Goal: Task Accomplishment & Management: Complete application form

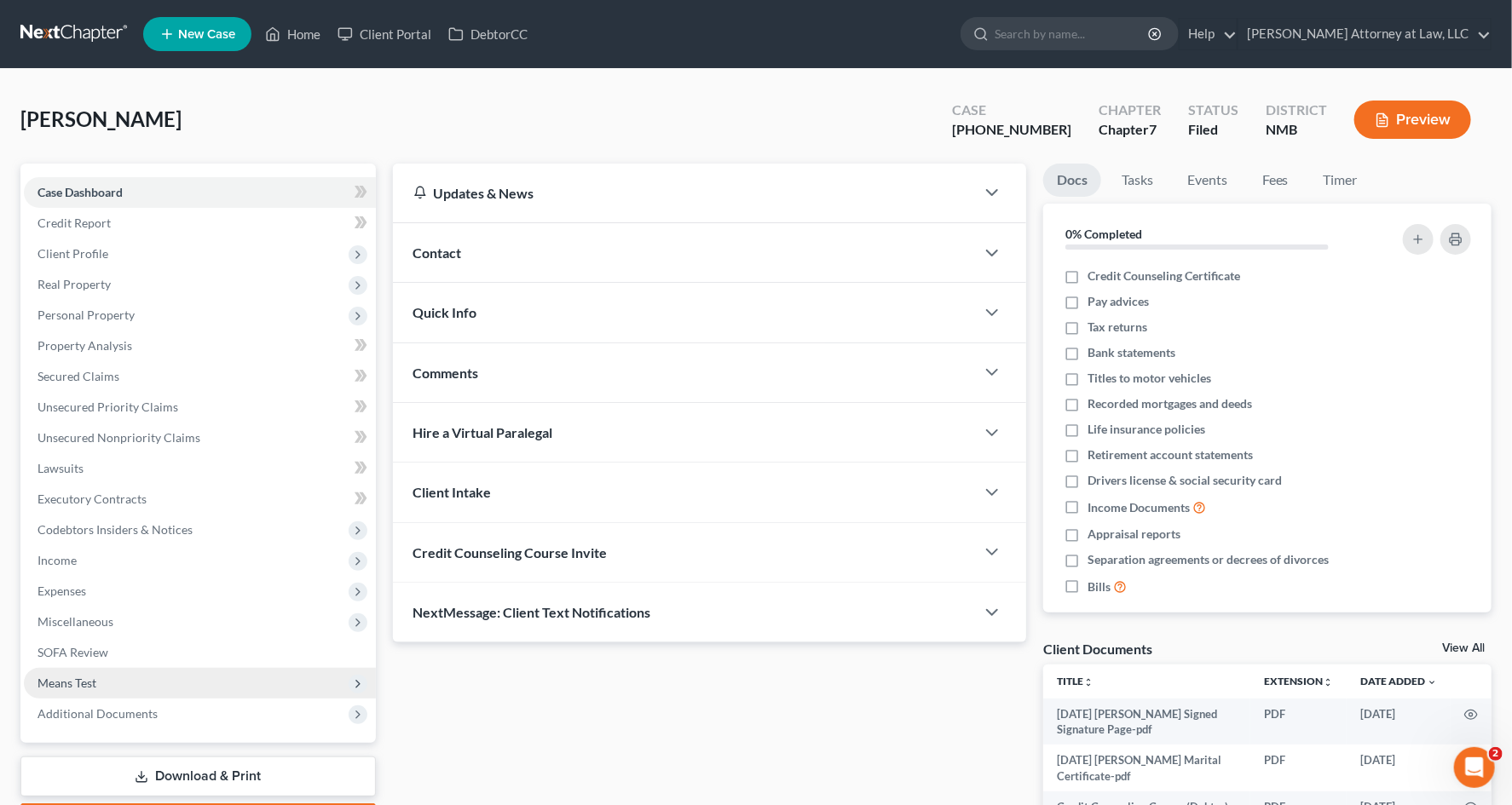
click at [180, 605] on span "Means Test" at bounding box center [199, 683] width 352 height 30
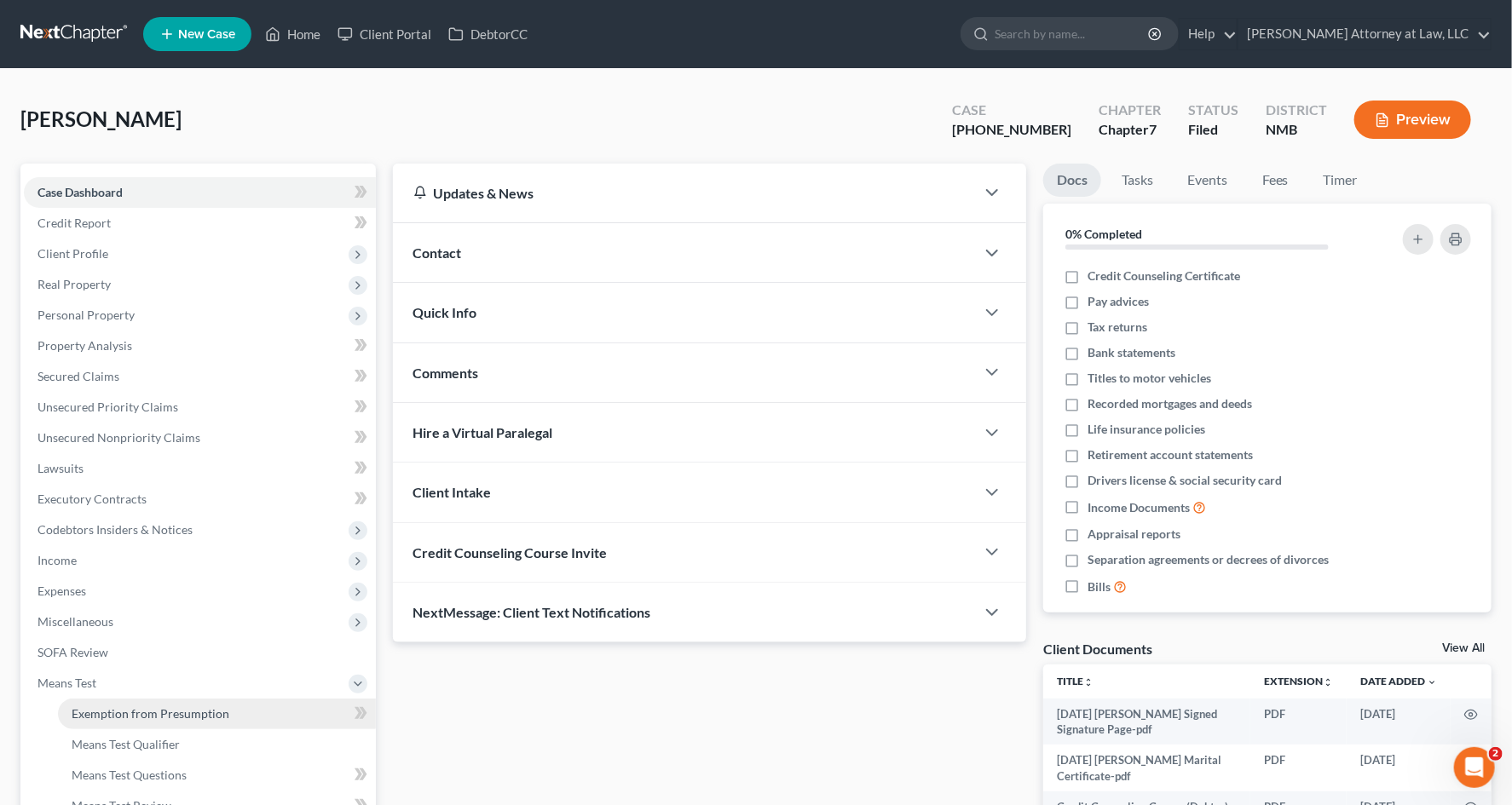
click at [197, 605] on link "Exemption from Presumption" at bounding box center [217, 713] width 318 height 30
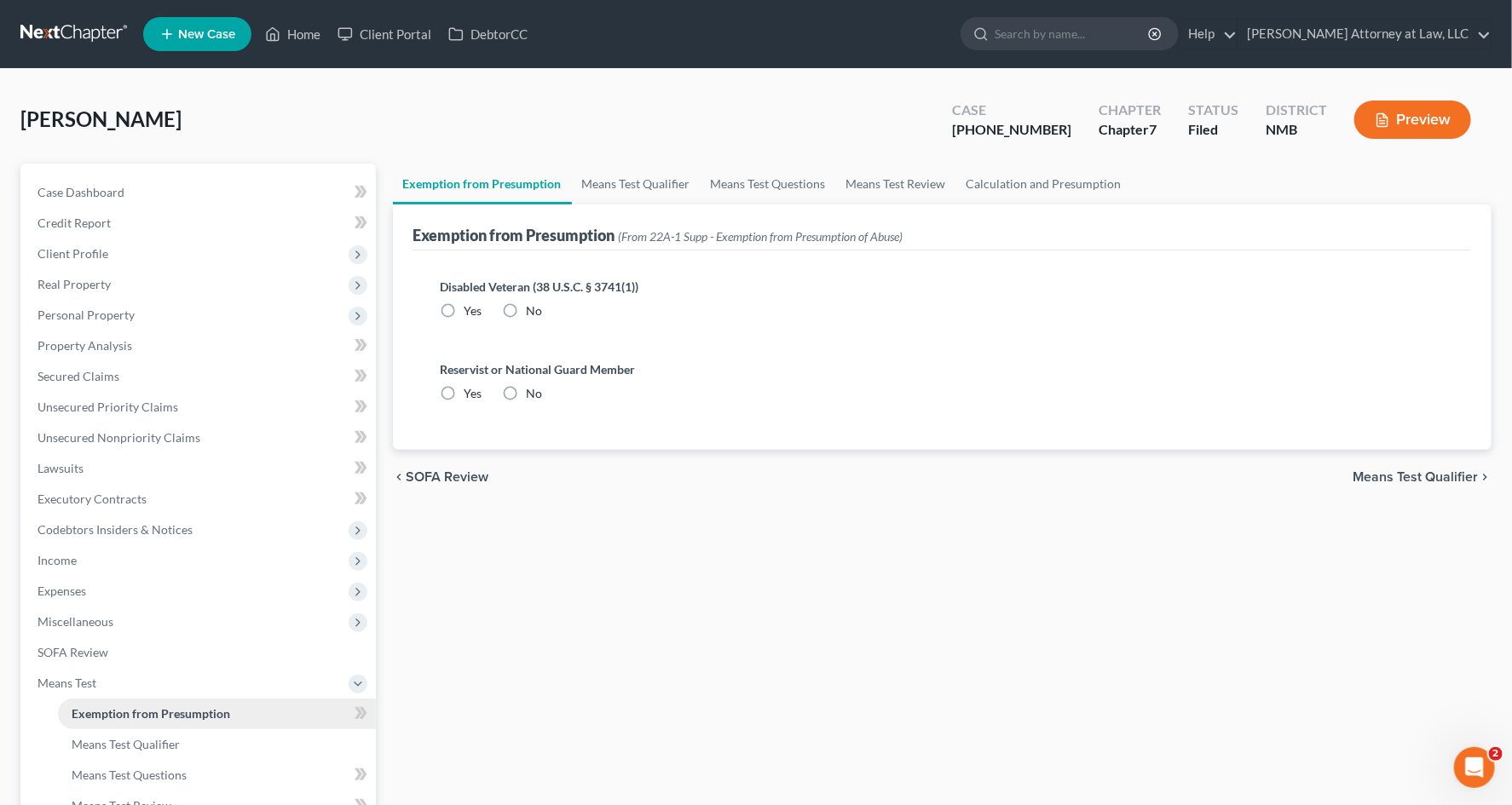
radio input "true"
click at [604, 181] on link "Means Test Qualifier" at bounding box center [636, 184] width 128 height 41
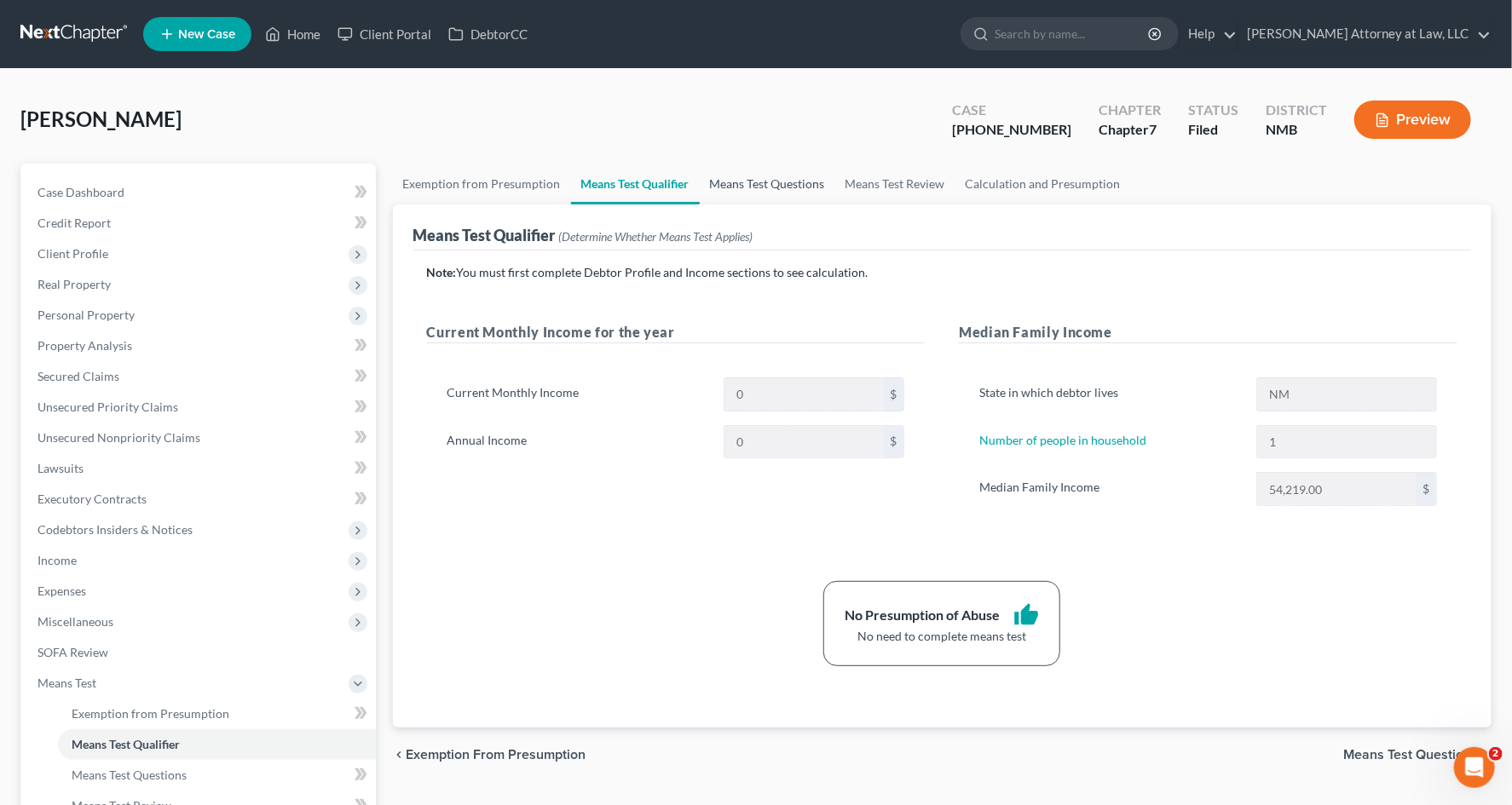
click at [791, 176] on link "Means Test Questions" at bounding box center [767, 184] width 135 height 41
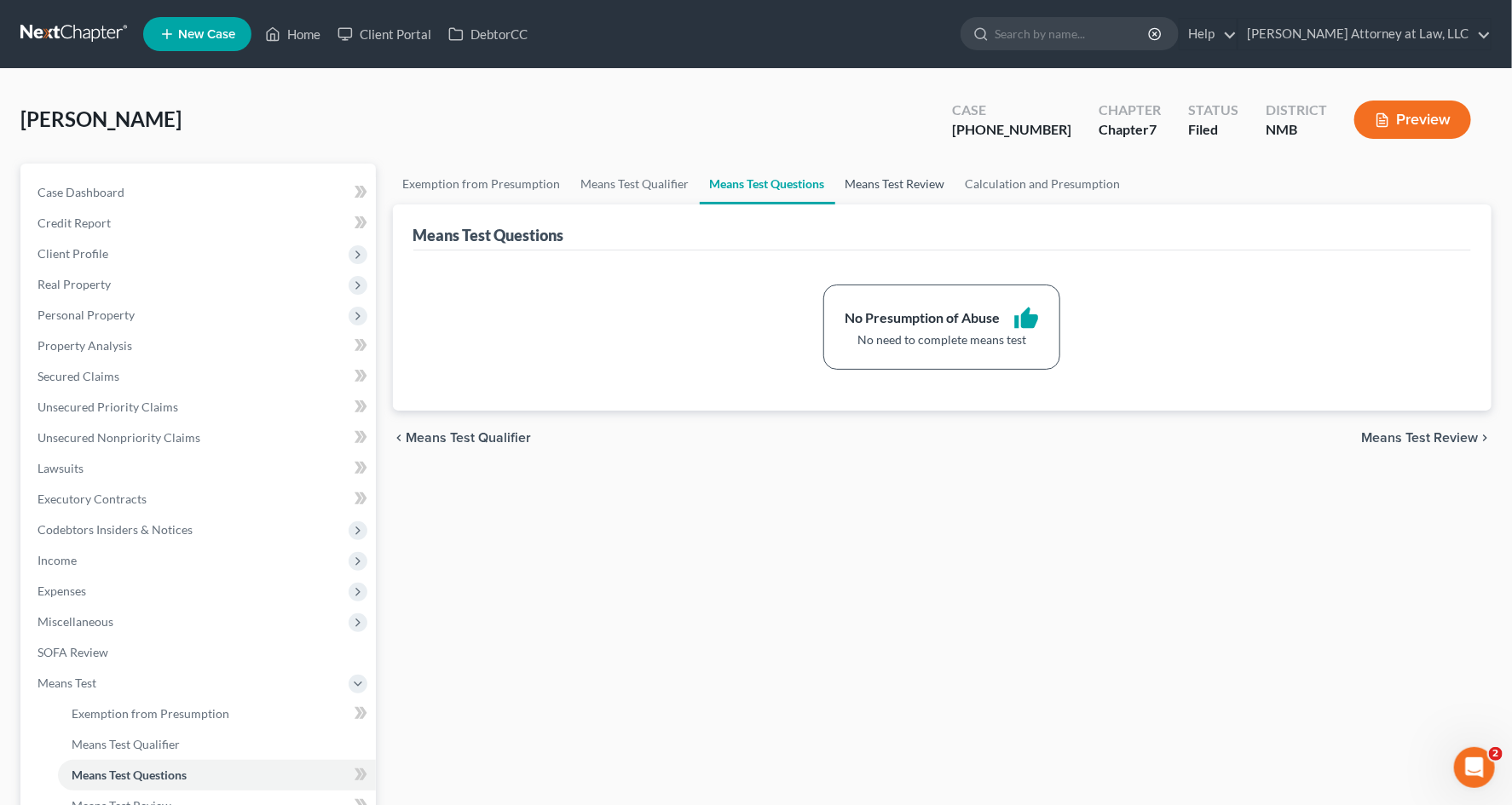
click at [880, 184] on link "Means Test Review" at bounding box center [896, 184] width 121 height 41
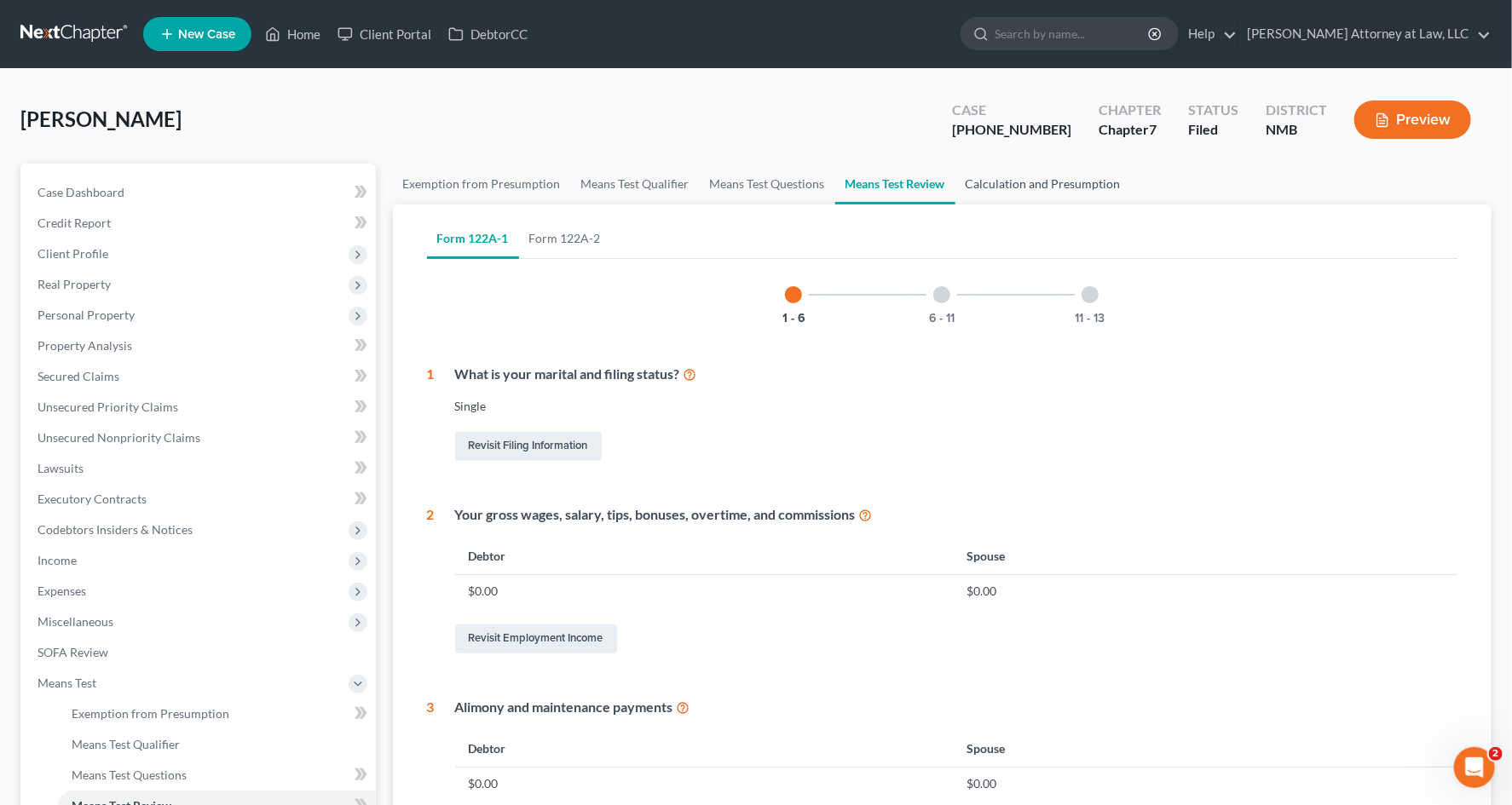
click at [1000, 181] on link "Calculation and Presumption" at bounding box center [1043, 184] width 175 height 41
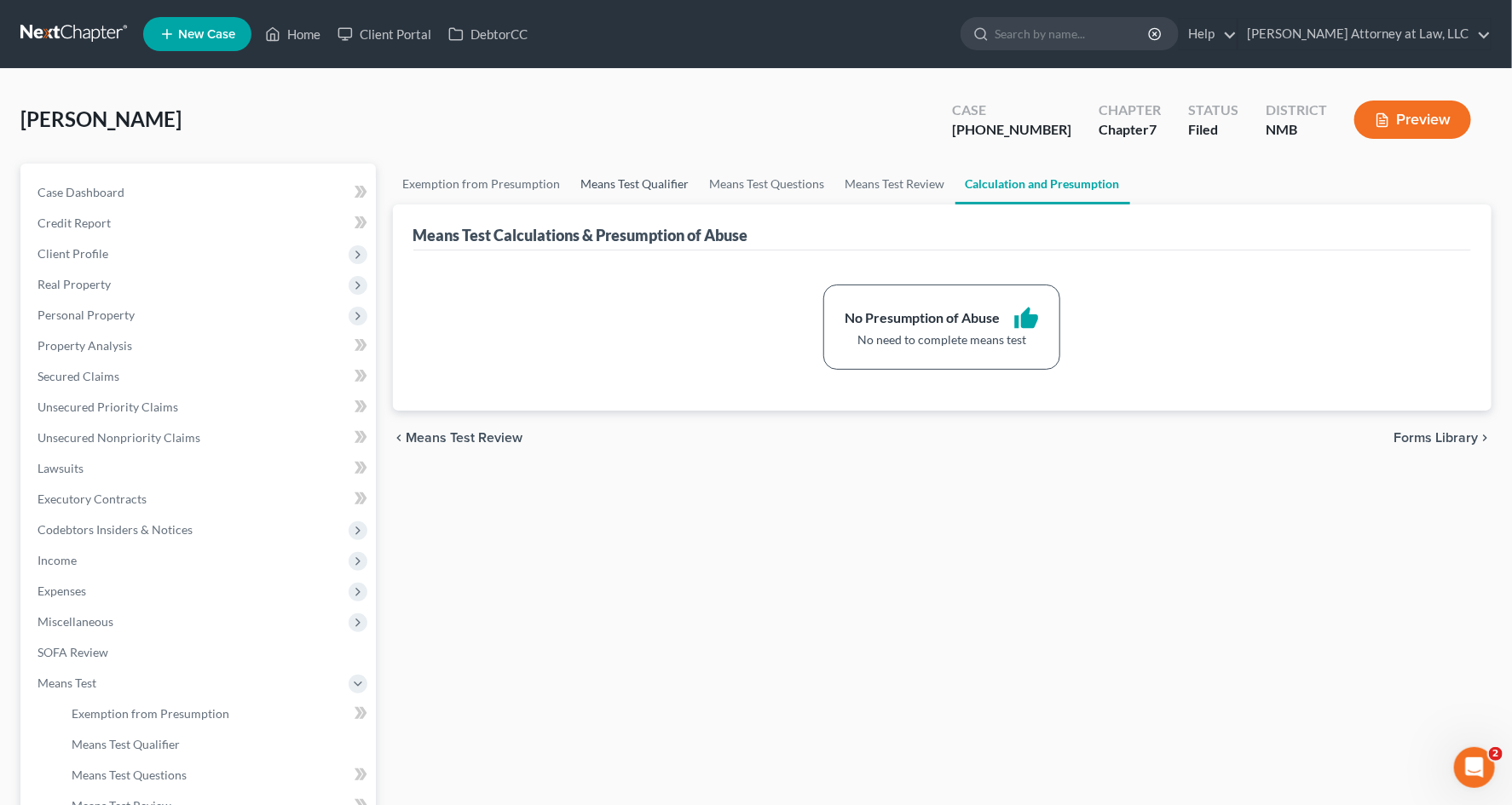
click at [653, 180] on link "Means Test Qualifier" at bounding box center [635, 184] width 128 height 41
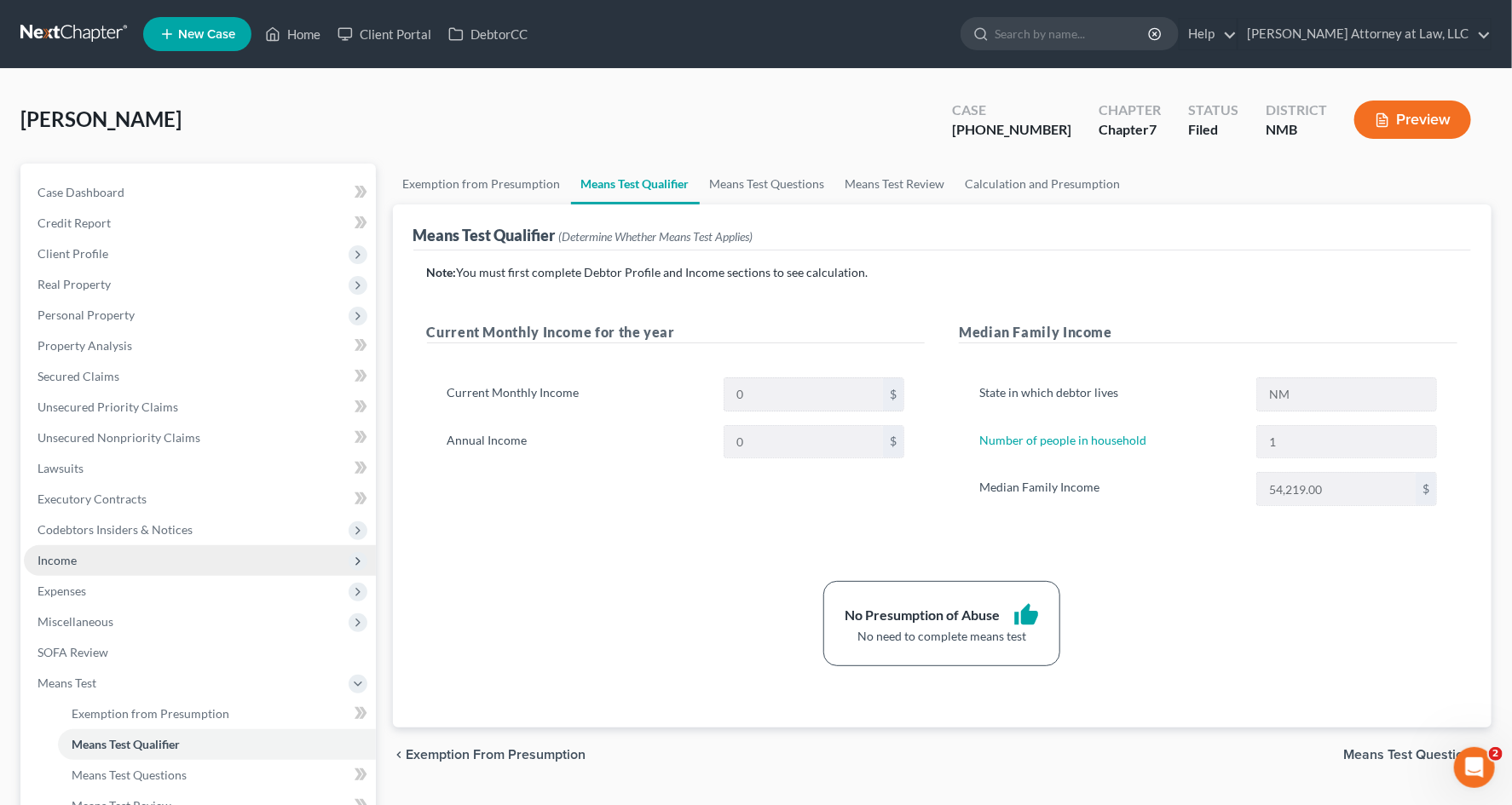
click at [180, 561] on span "Income" at bounding box center [199, 560] width 352 height 30
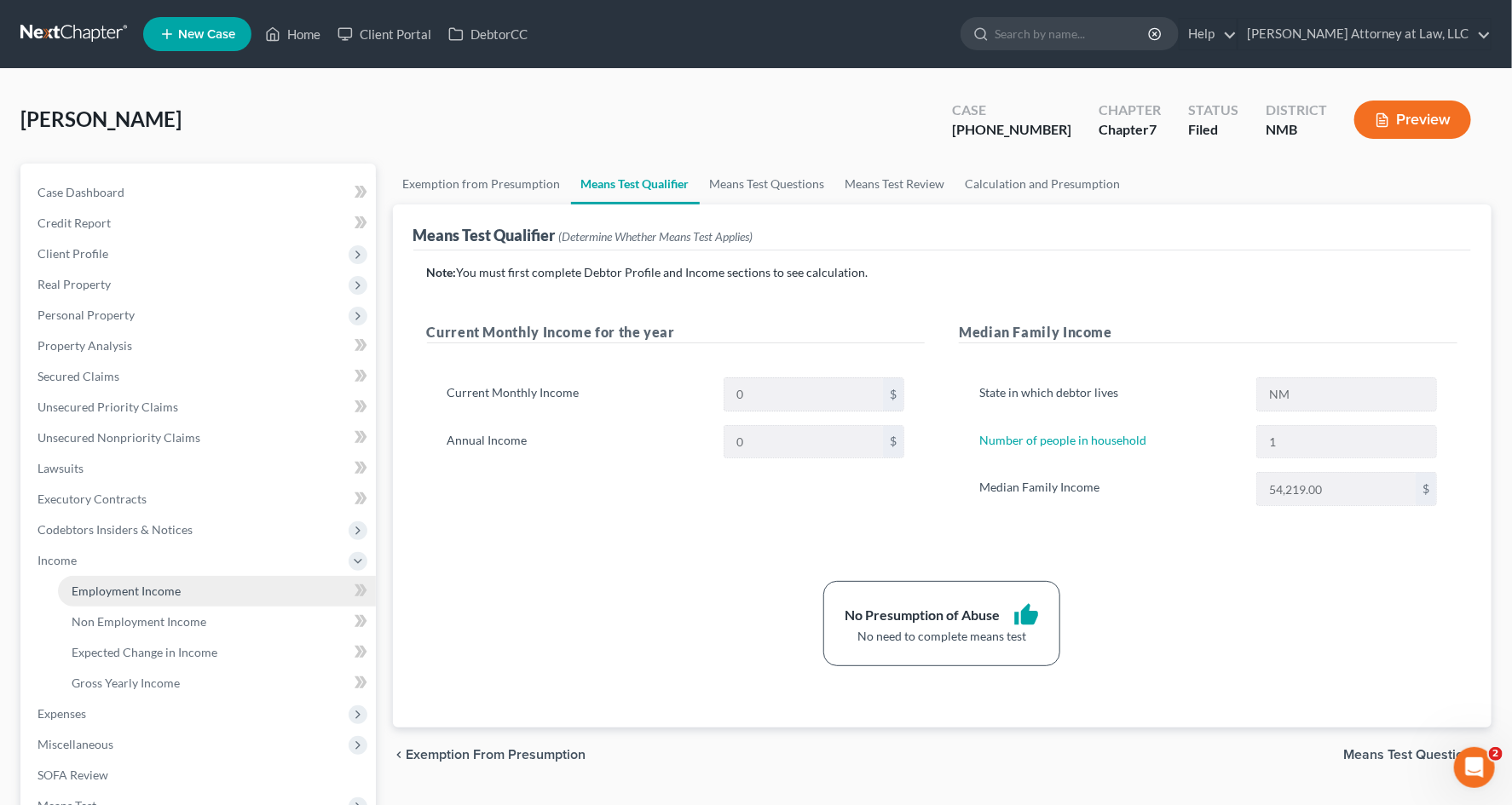
click at [176, 587] on span "Employment Income" at bounding box center [125, 591] width 109 height 15
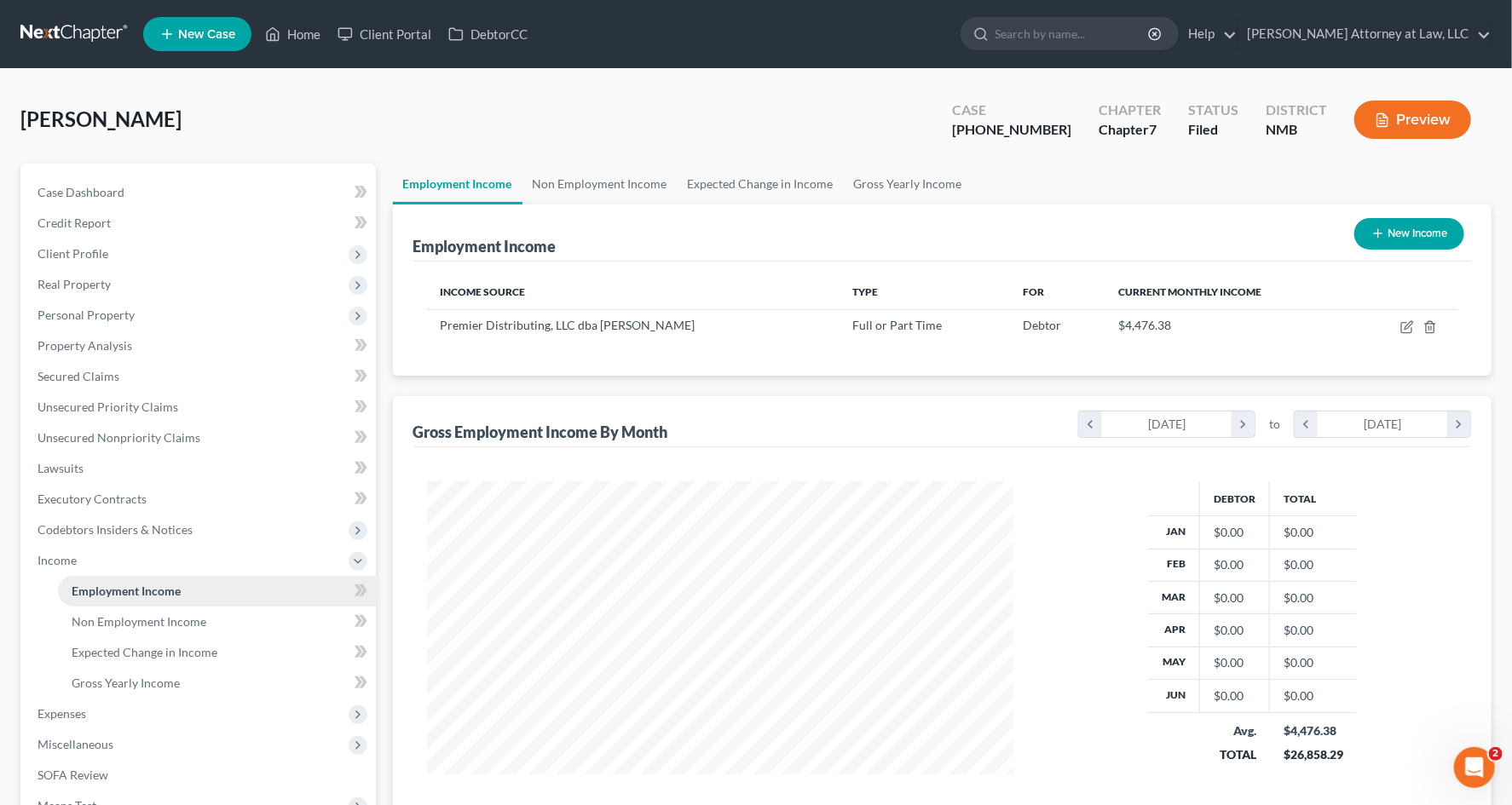
scroll to position [305, 620]
click at [1230, 324] on icon "button" at bounding box center [1409, 325] width 8 height 8
select select "0"
select select "34"
select select "0"
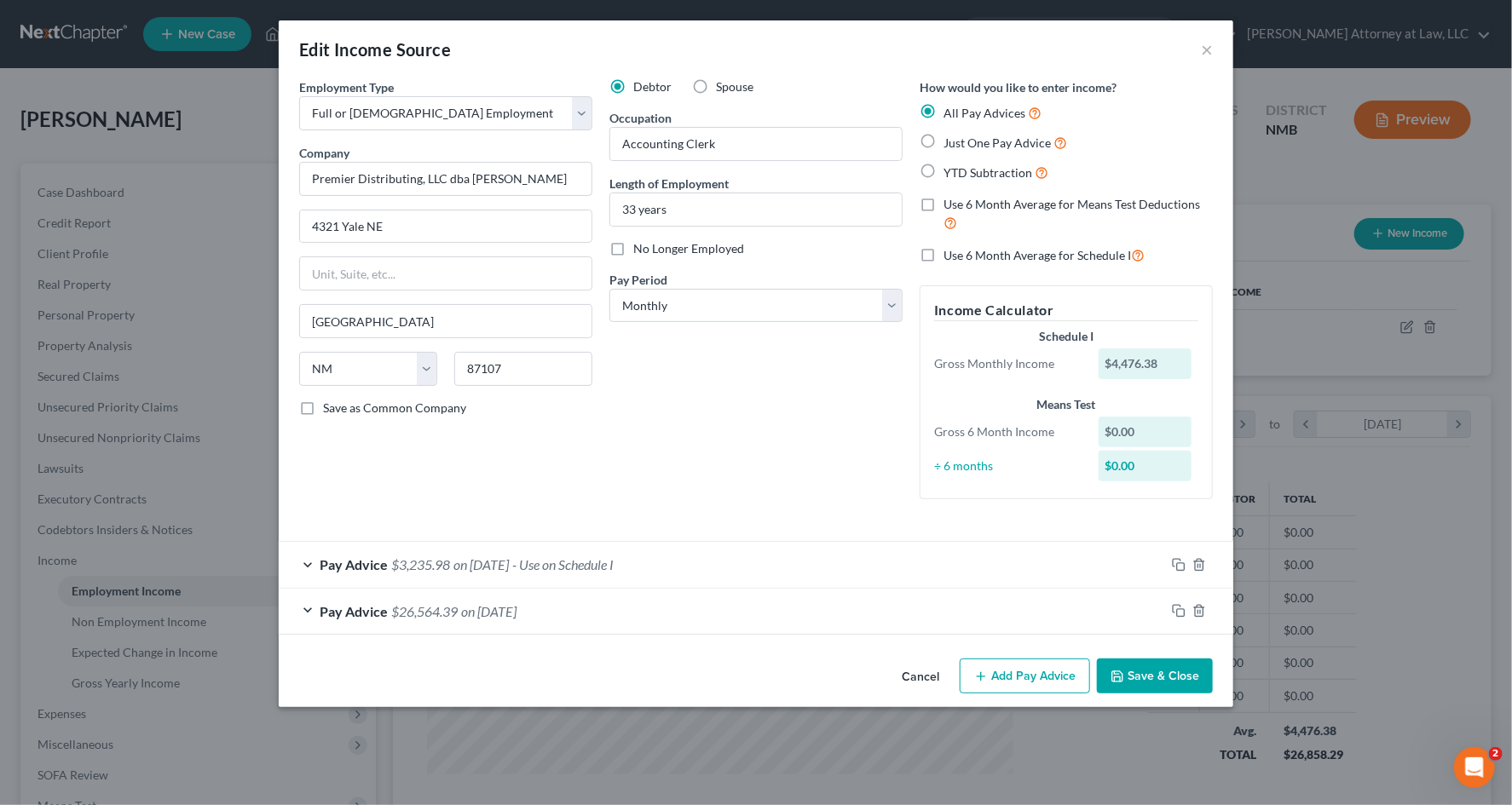
click at [761, 579] on div "Pay Advice $3,235.98 on [DATE] - Use on Schedule I" at bounding box center [721, 564] width 887 height 45
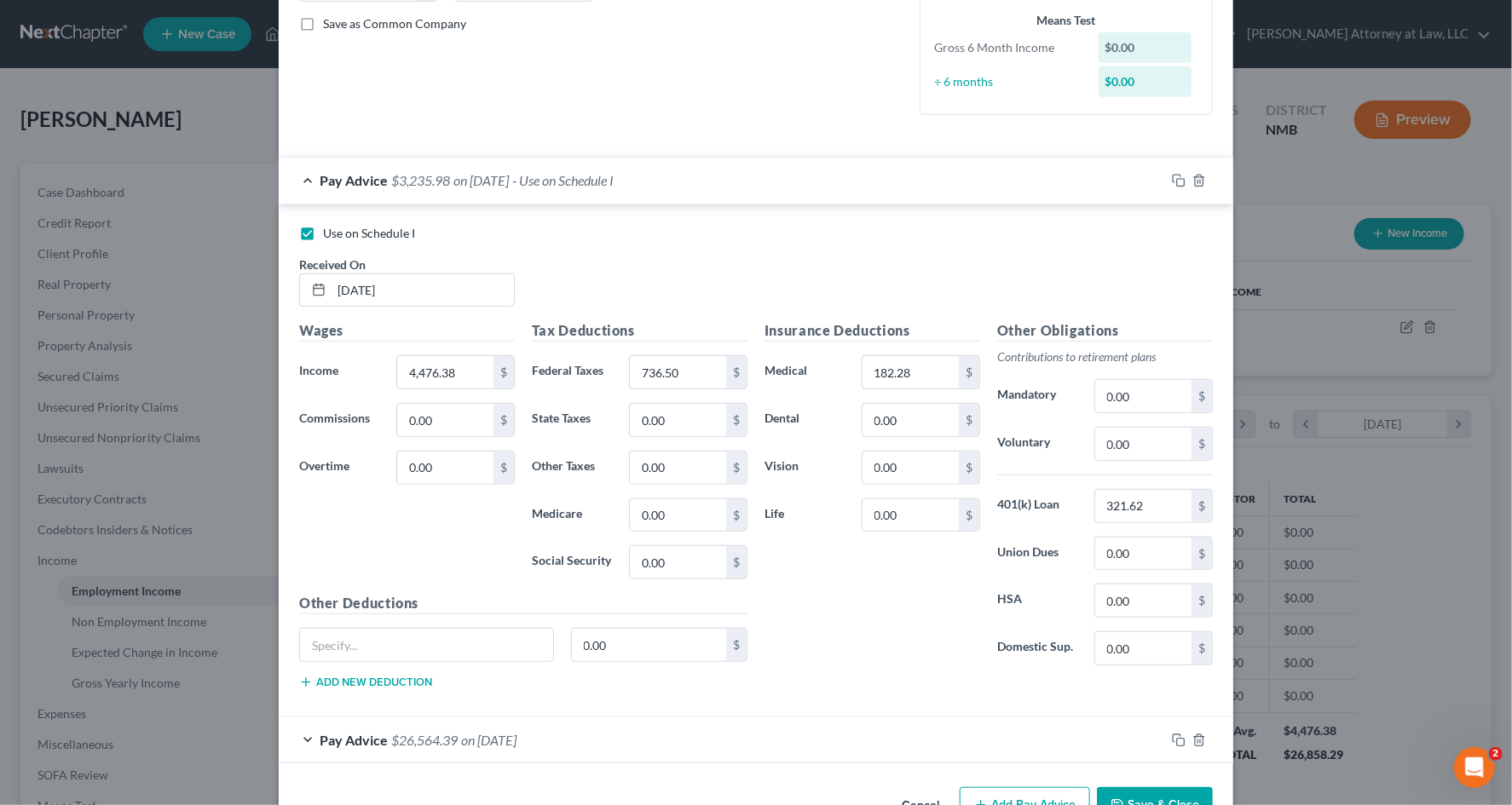
scroll to position [437, 0]
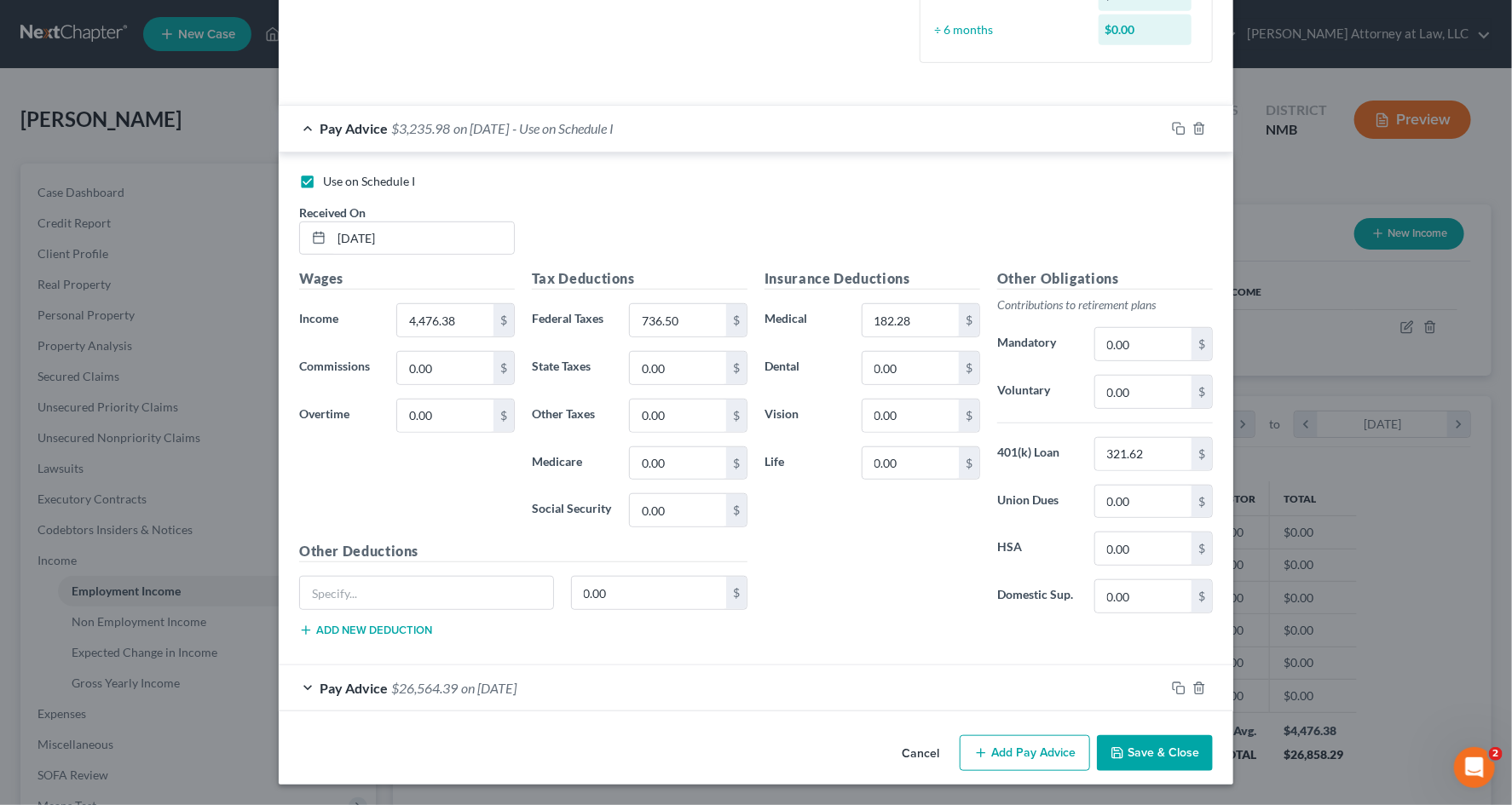
click at [686, 605] on div "Pay Advice $26,564.39 on [DATE]" at bounding box center [721, 687] width 887 height 45
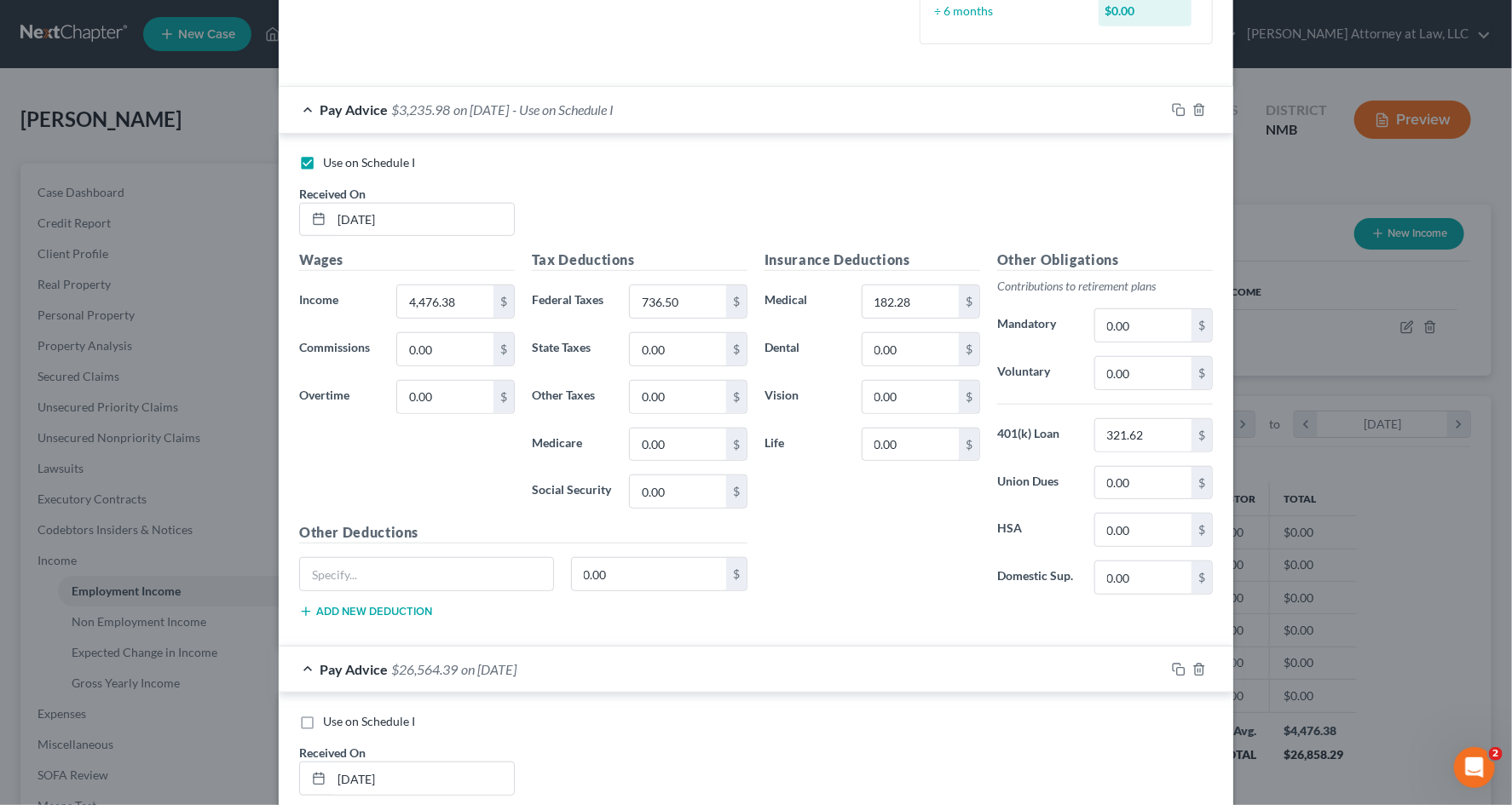
scroll to position [0, 0]
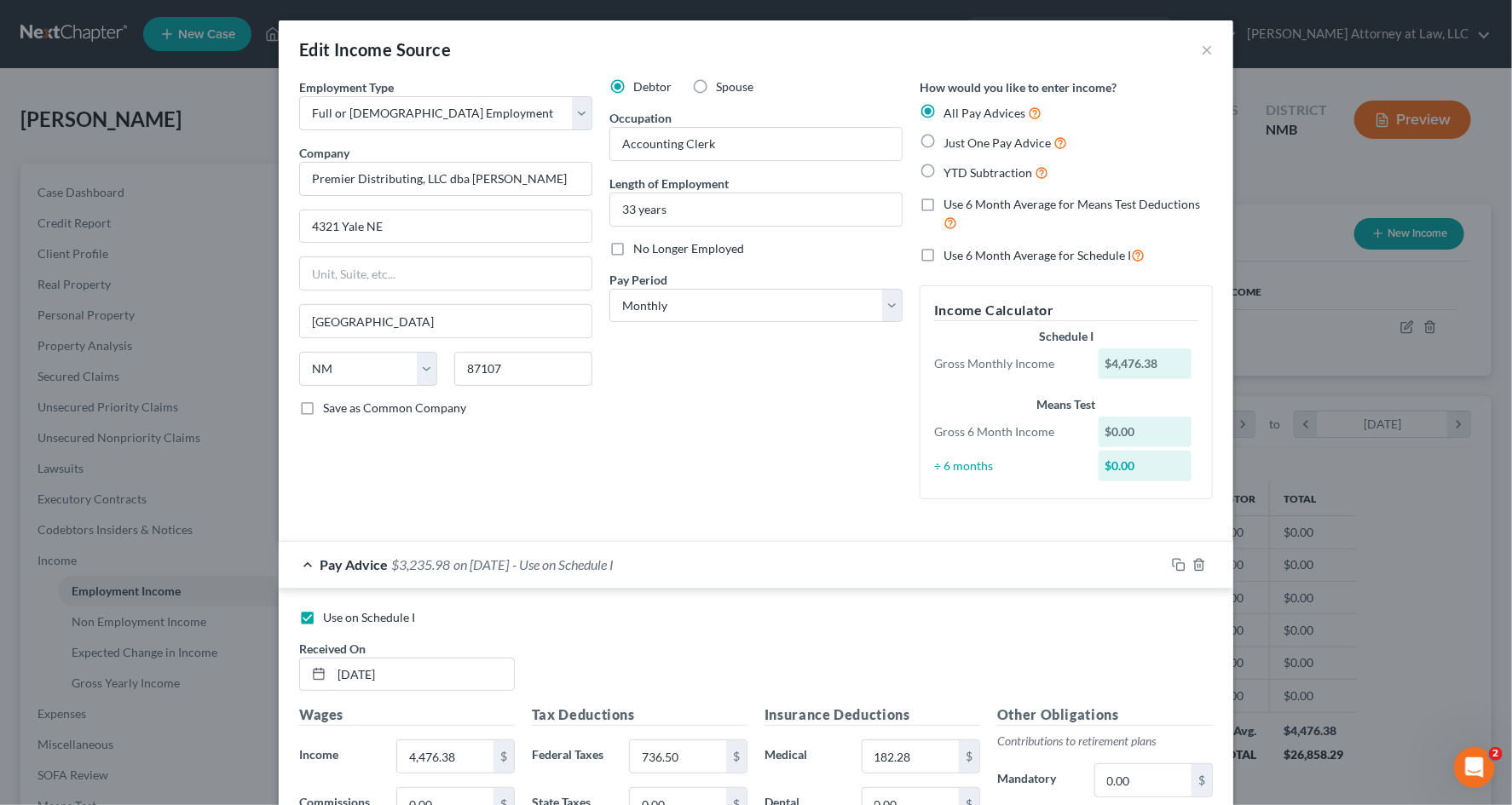
click at [1214, 51] on div "Edit Income Source ×" at bounding box center [756, 49] width 954 height 58
click at [1207, 49] on button "×" at bounding box center [1207, 49] width 12 height 21
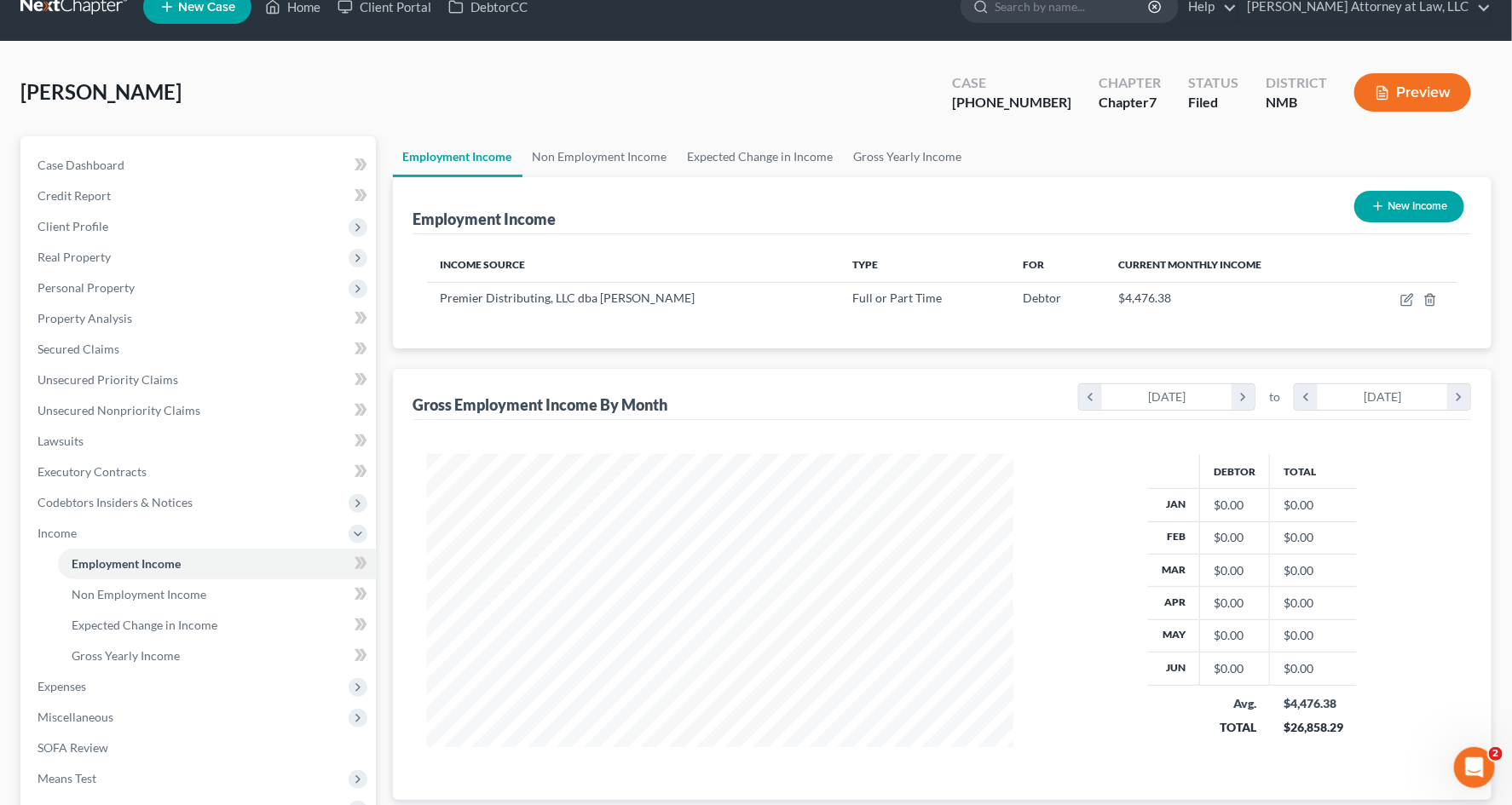
scroll to position [24, 0]
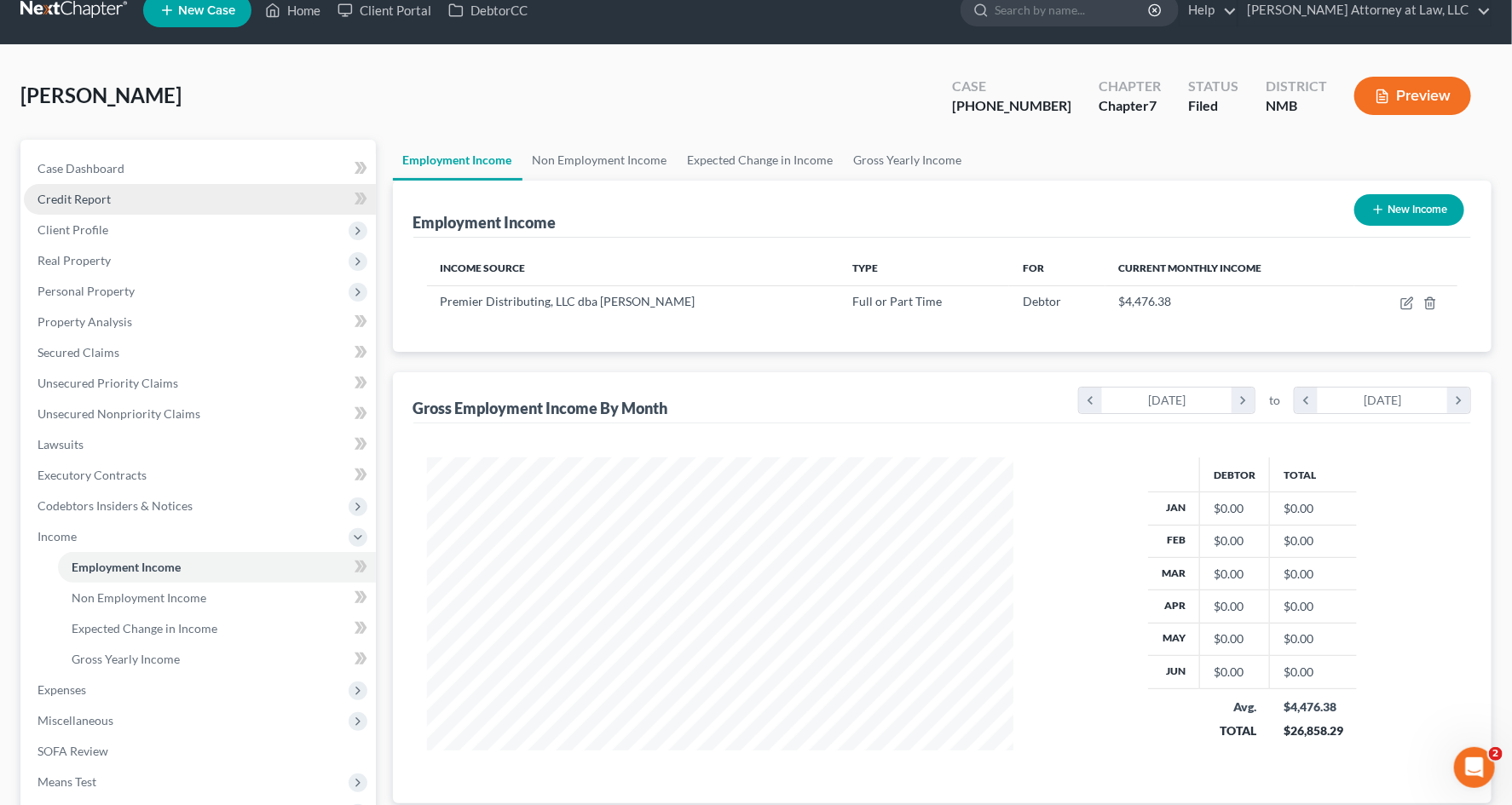
click at [160, 211] on link "Credit Report" at bounding box center [199, 199] width 352 height 30
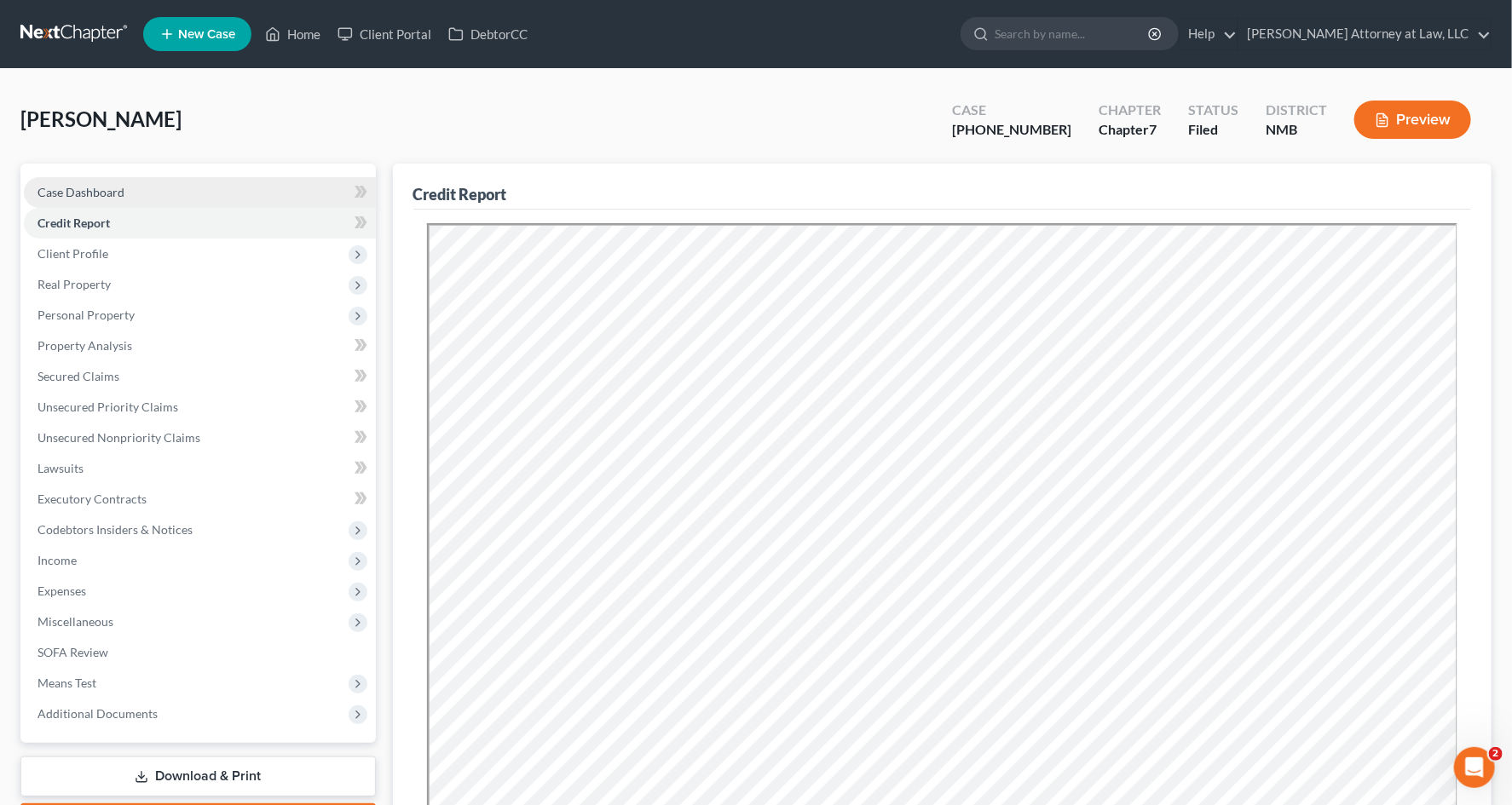
click at [176, 177] on link "Case Dashboard" at bounding box center [199, 192] width 352 height 30
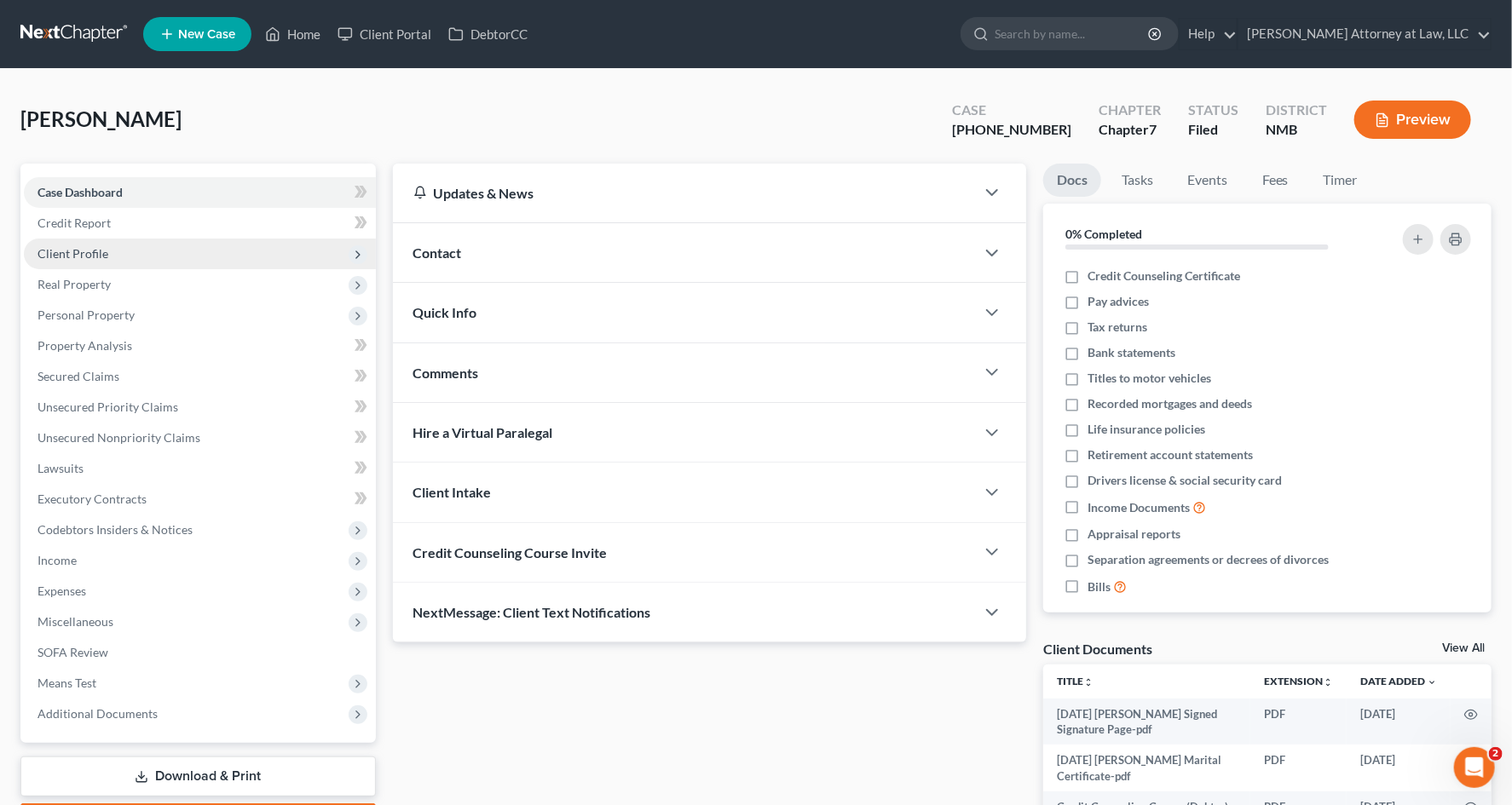
click at [175, 259] on span "Client Profile" at bounding box center [199, 254] width 352 height 30
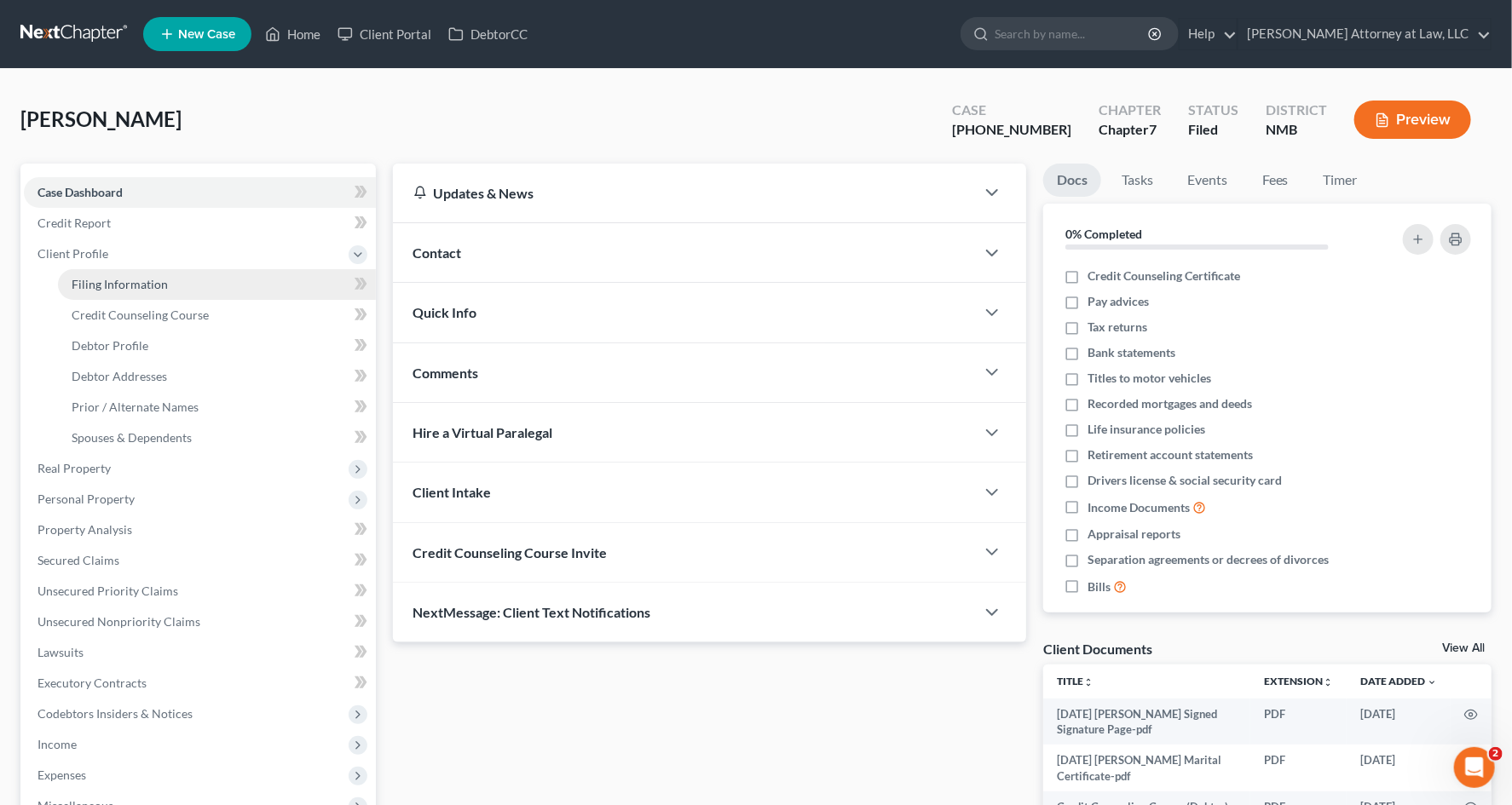
click at [176, 291] on link "Filing Information" at bounding box center [217, 284] width 318 height 30
select select "1"
select select "0"
select select "34"
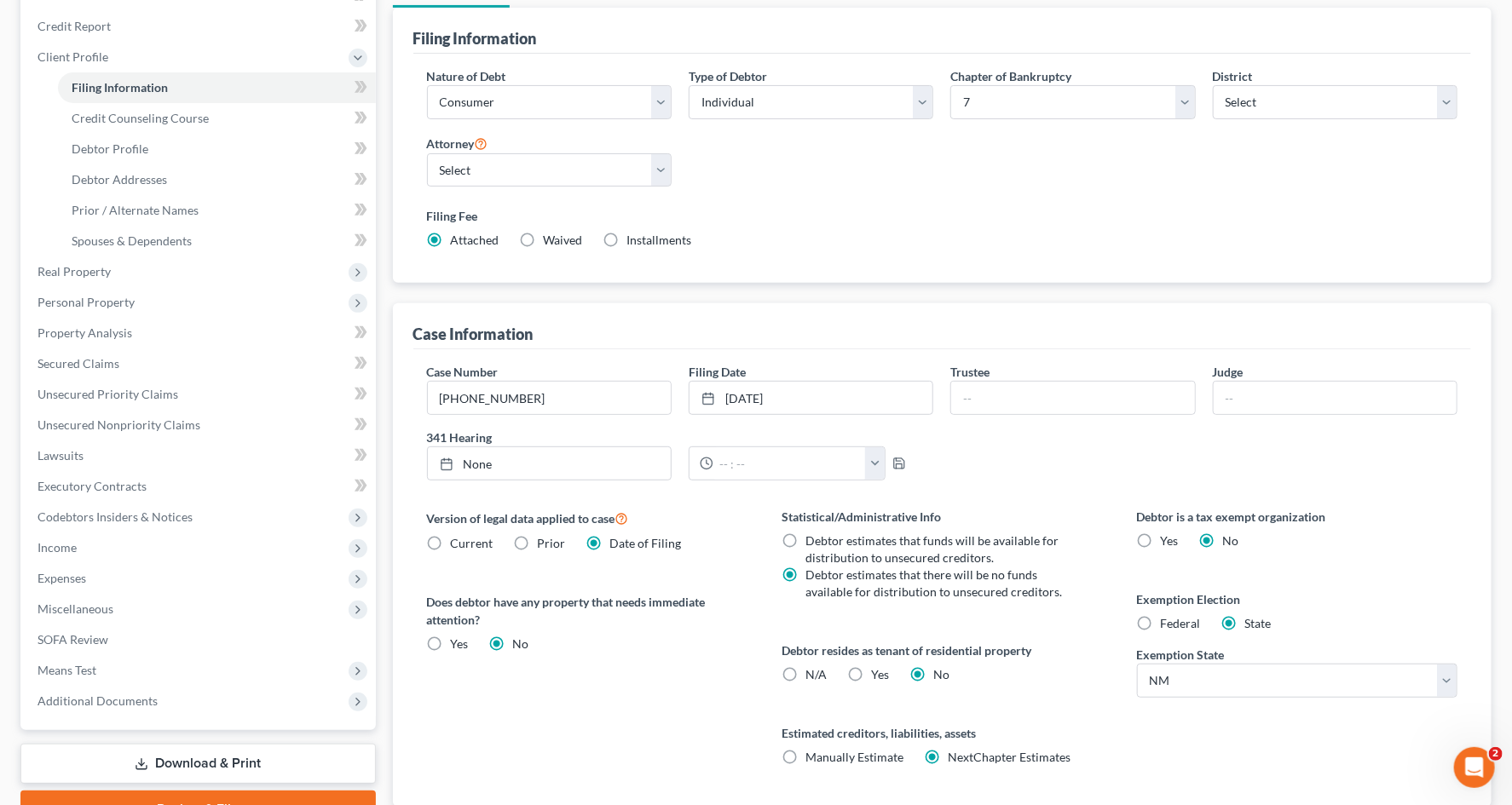
scroll to position [202, 0]
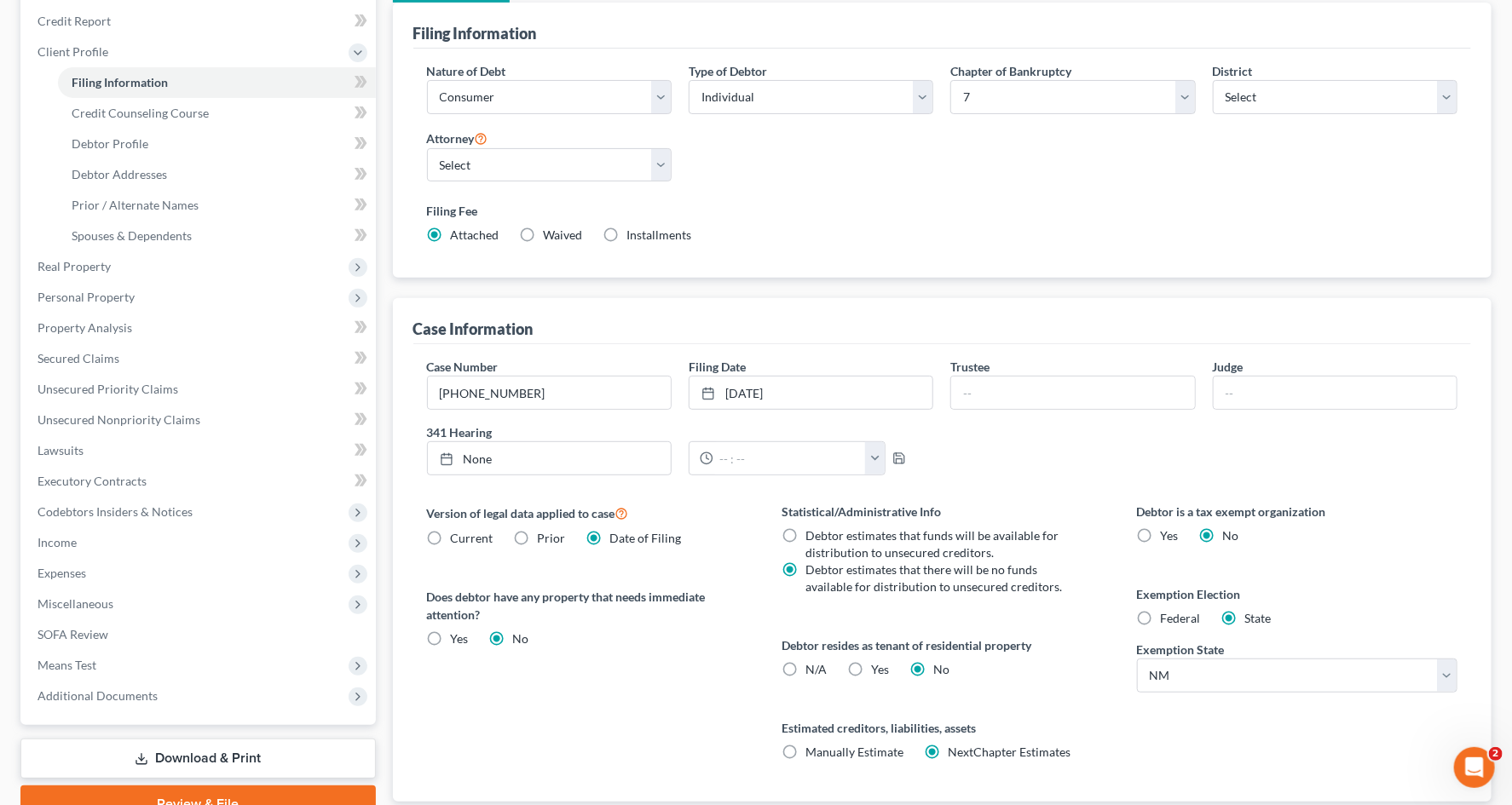
click at [610, 540] on label "Date of Filing" at bounding box center [646, 538] width 72 height 17
click at [617, 540] on input "Date of Filing" at bounding box center [622, 535] width 11 height 11
click at [610, 540] on label "Date of Filing" at bounding box center [646, 538] width 72 height 17
click at [617, 540] on input "Date of Filing" at bounding box center [622, 535] width 11 height 11
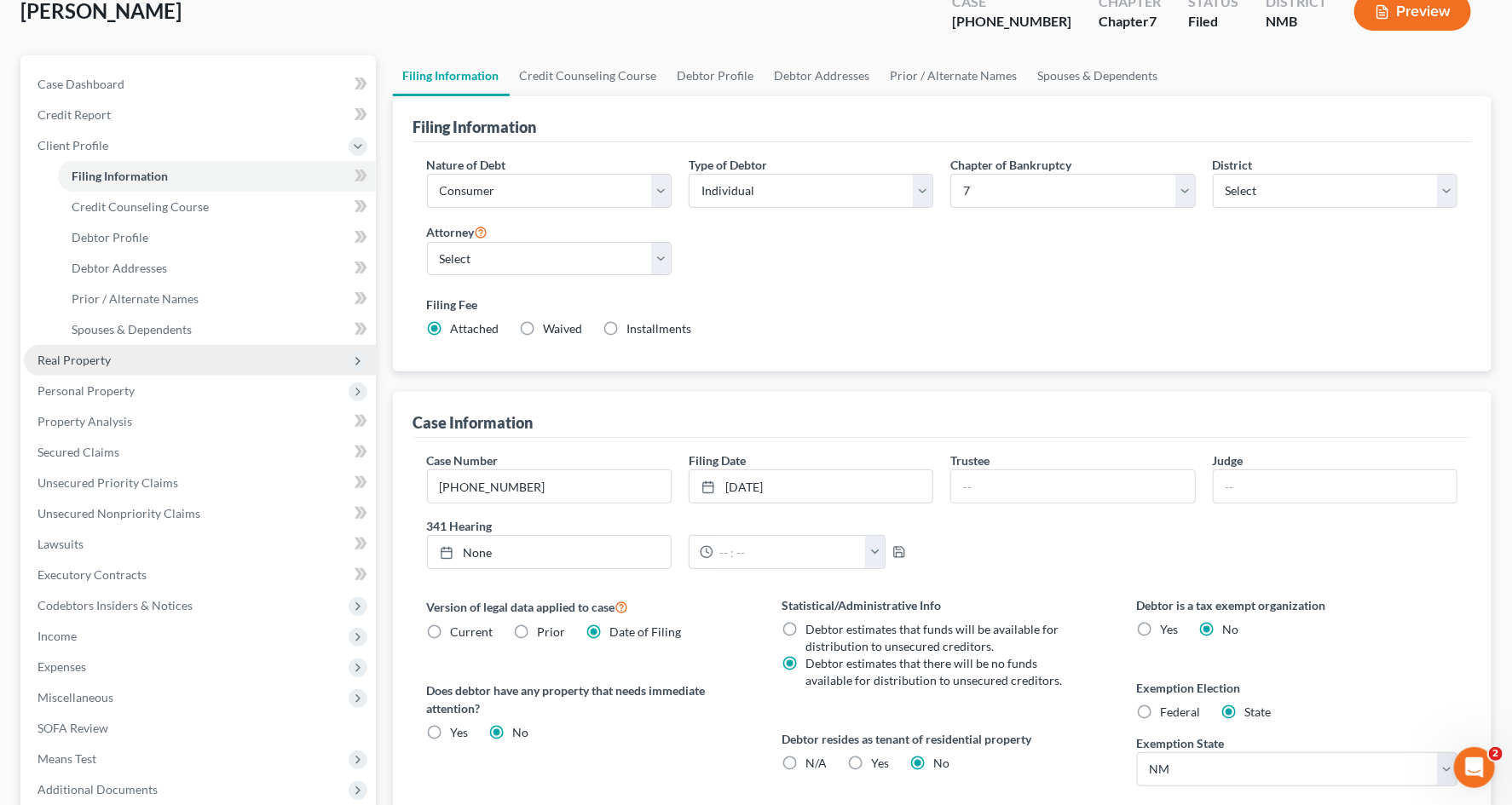
scroll to position [82, 0]
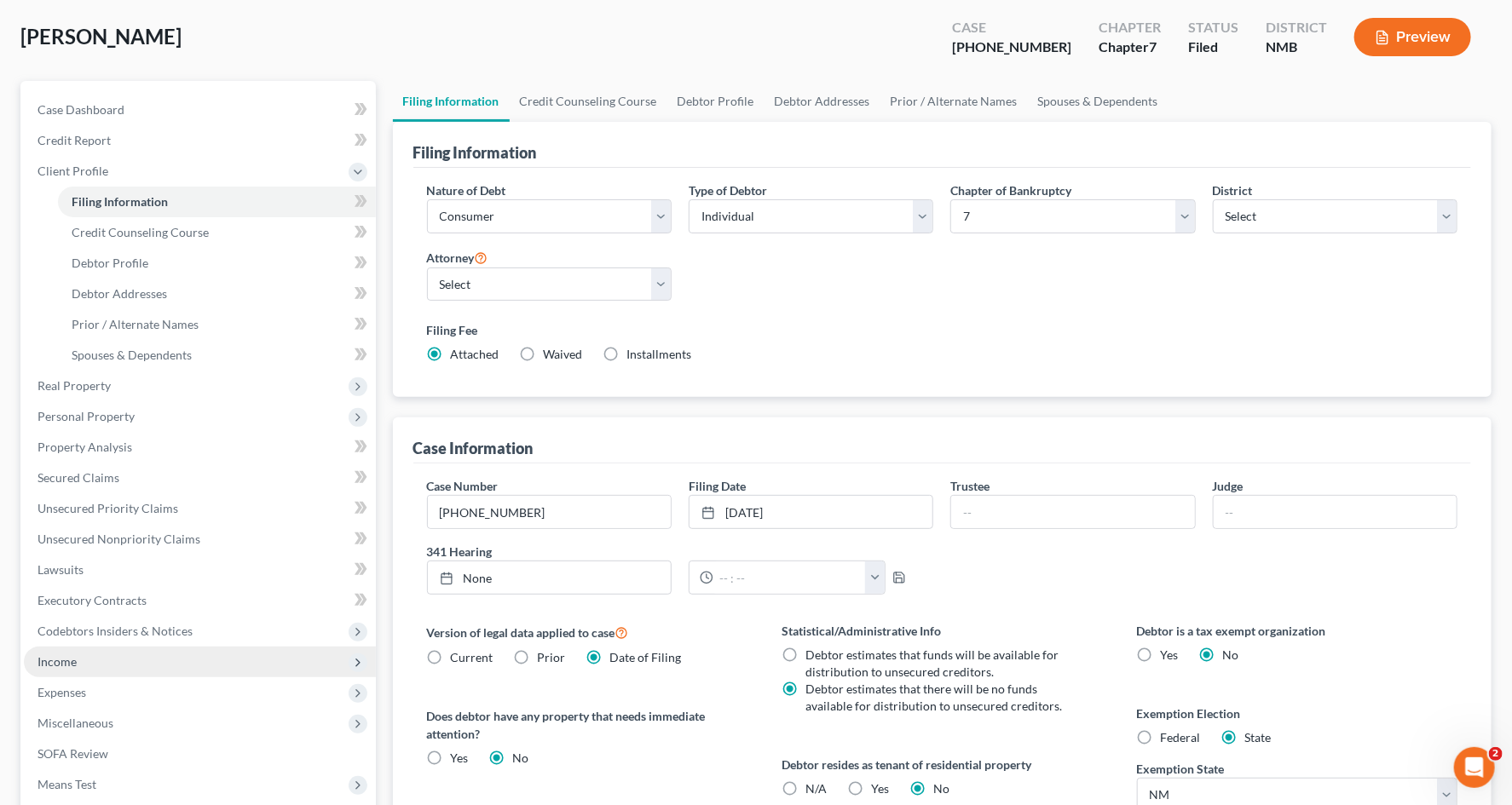
click at [81, 605] on span "Income" at bounding box center [199, 661] width 352 height 30
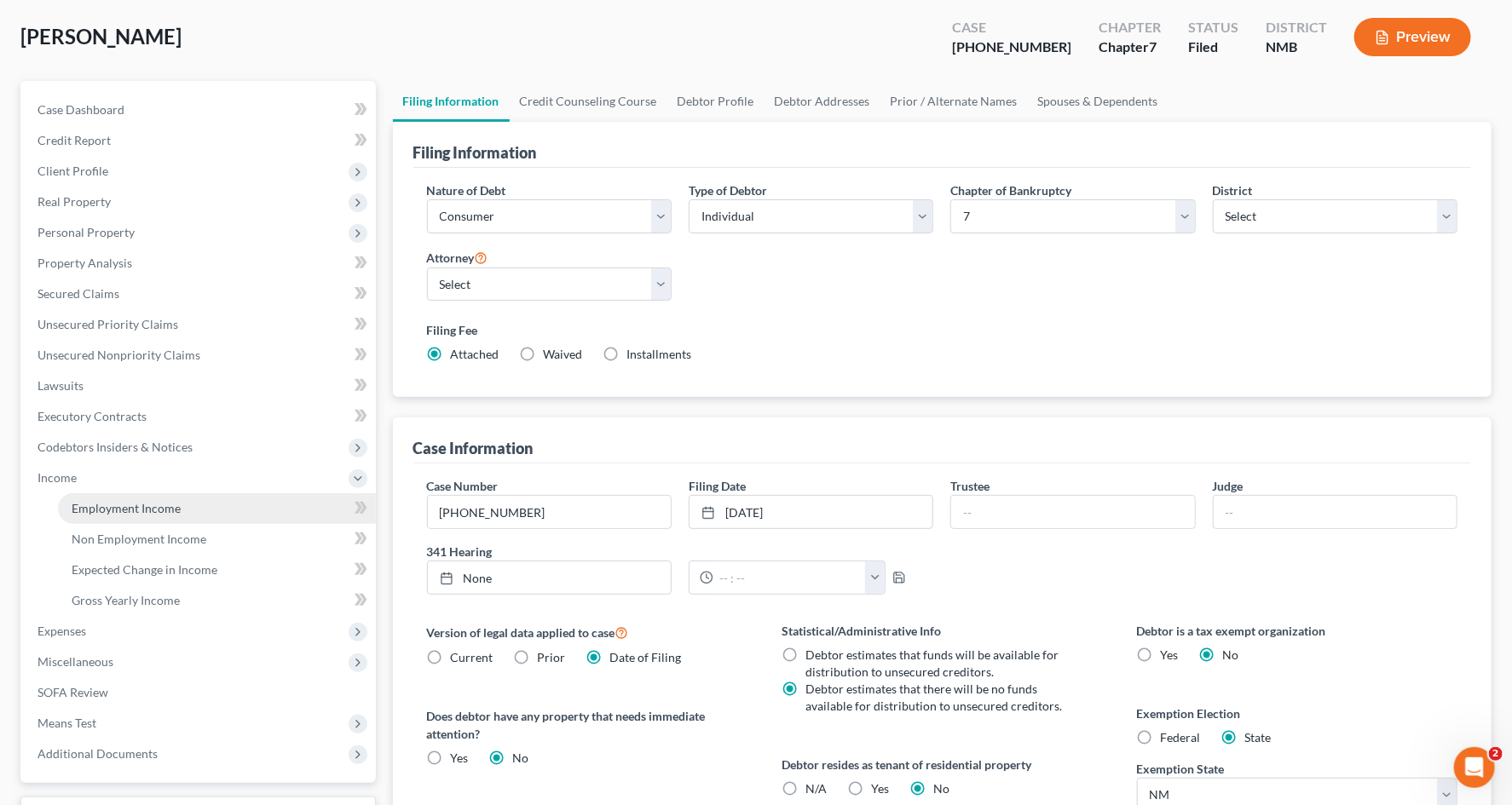
click at [202, 508] on link "Employment Income" at bounding box center [217, 508] width 318 height 30
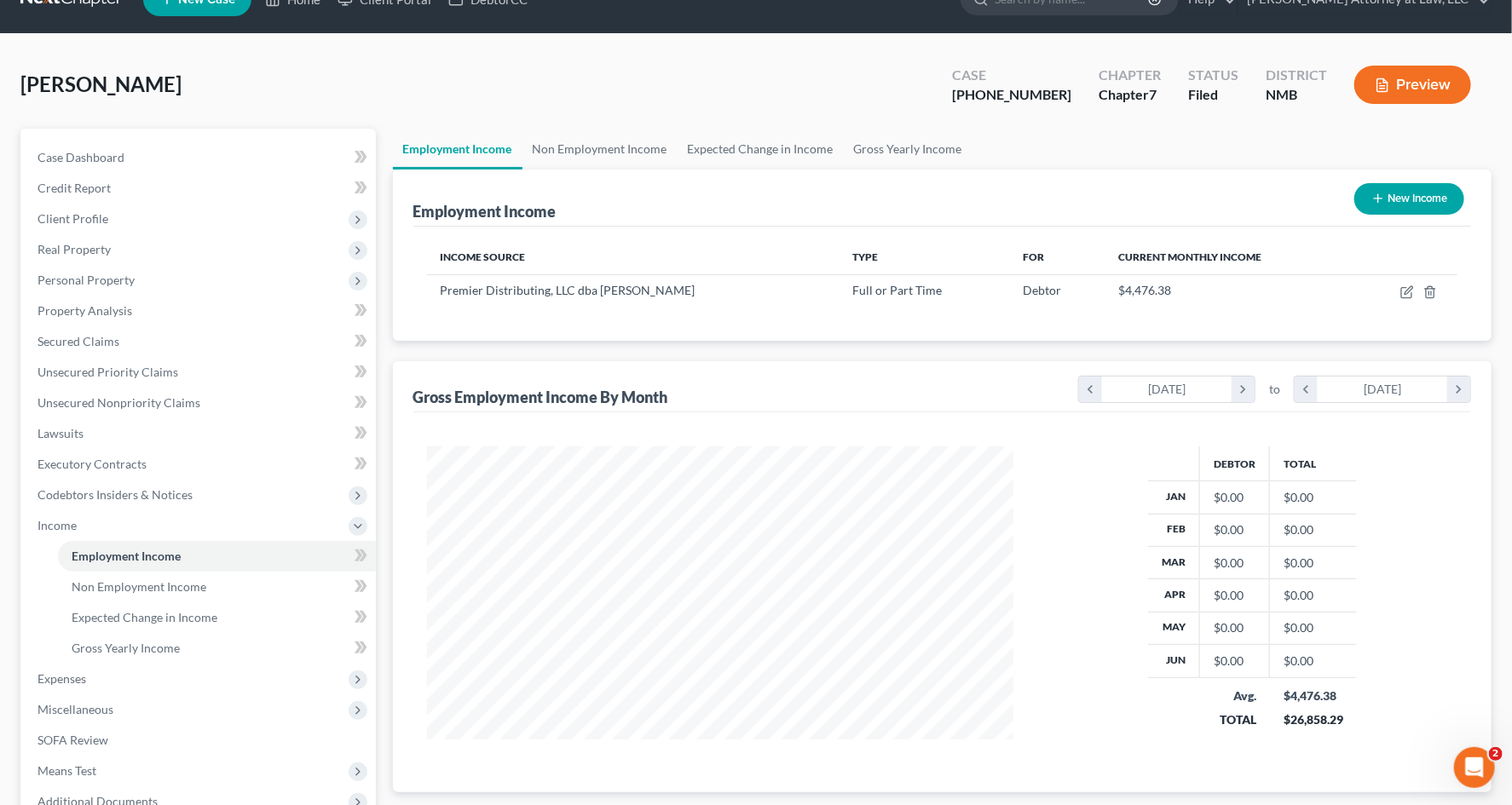
scroll to position [42, 0]
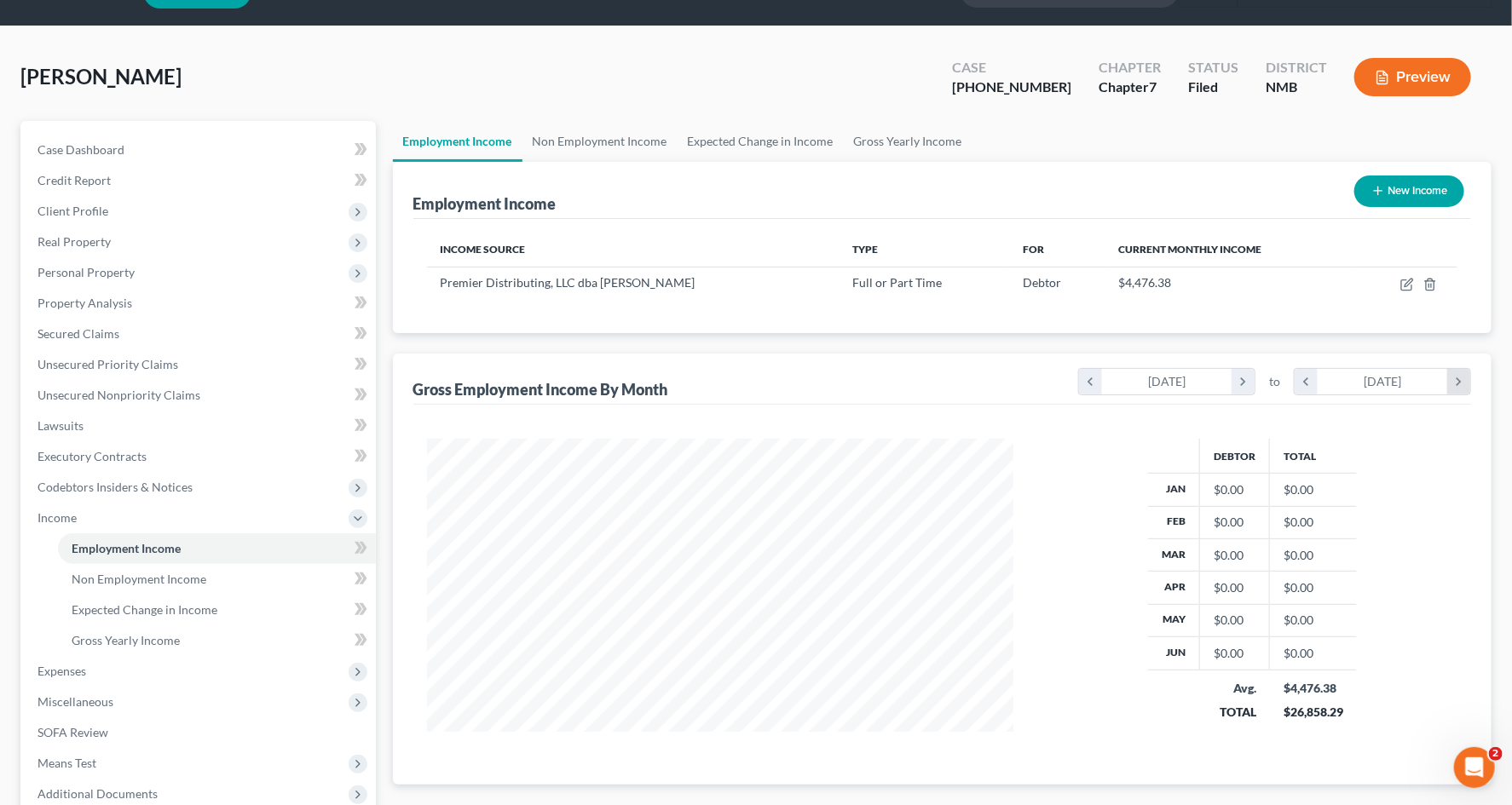
click at [1230, 389] on icon "chevron_right" at bounding box center [1458, 382] width 23 height 25
click at [1230, 378] on icon "chevron_left" at bounding box center [1306, 382] width 23 height 25
click at [1230, 285] on icon "button" at bounding box center [1409, 282] width 8 height 8
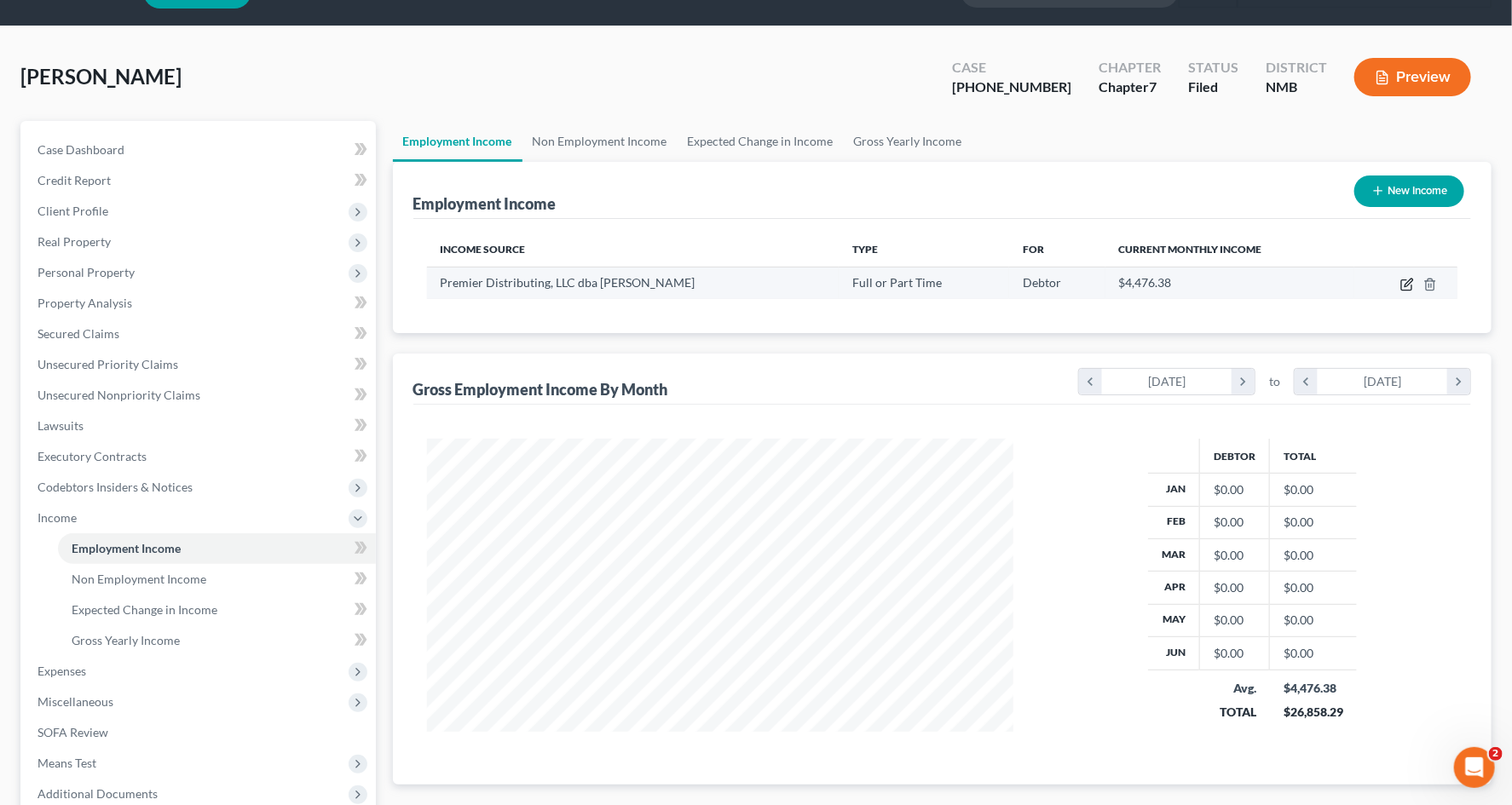
select select "0"
select select "34"
select select "0"
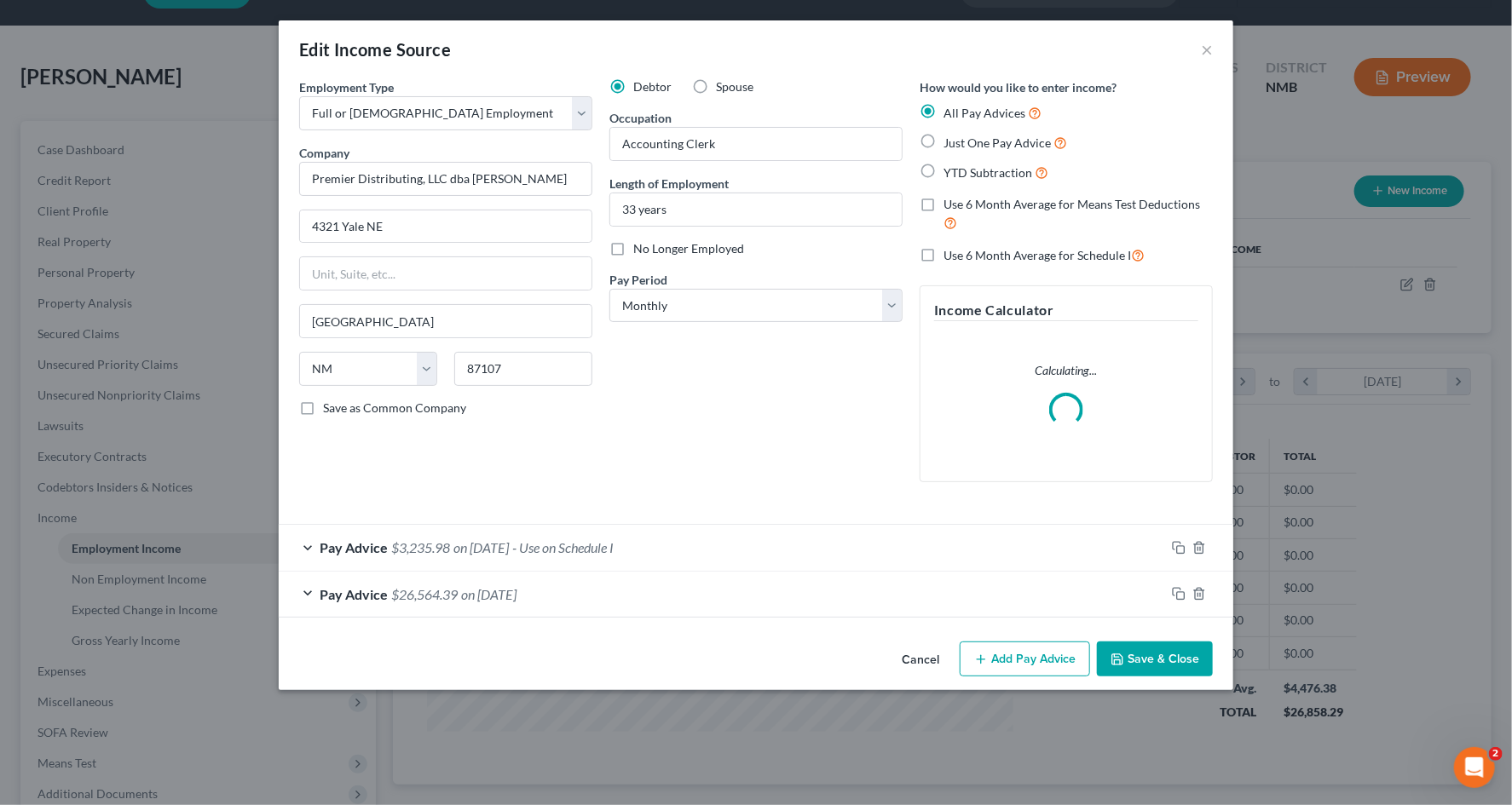
click at [692, 584] on div "Pay Advice $26,564.39 on [DATE]" at bounding box center [721, 594] width 887 height 45
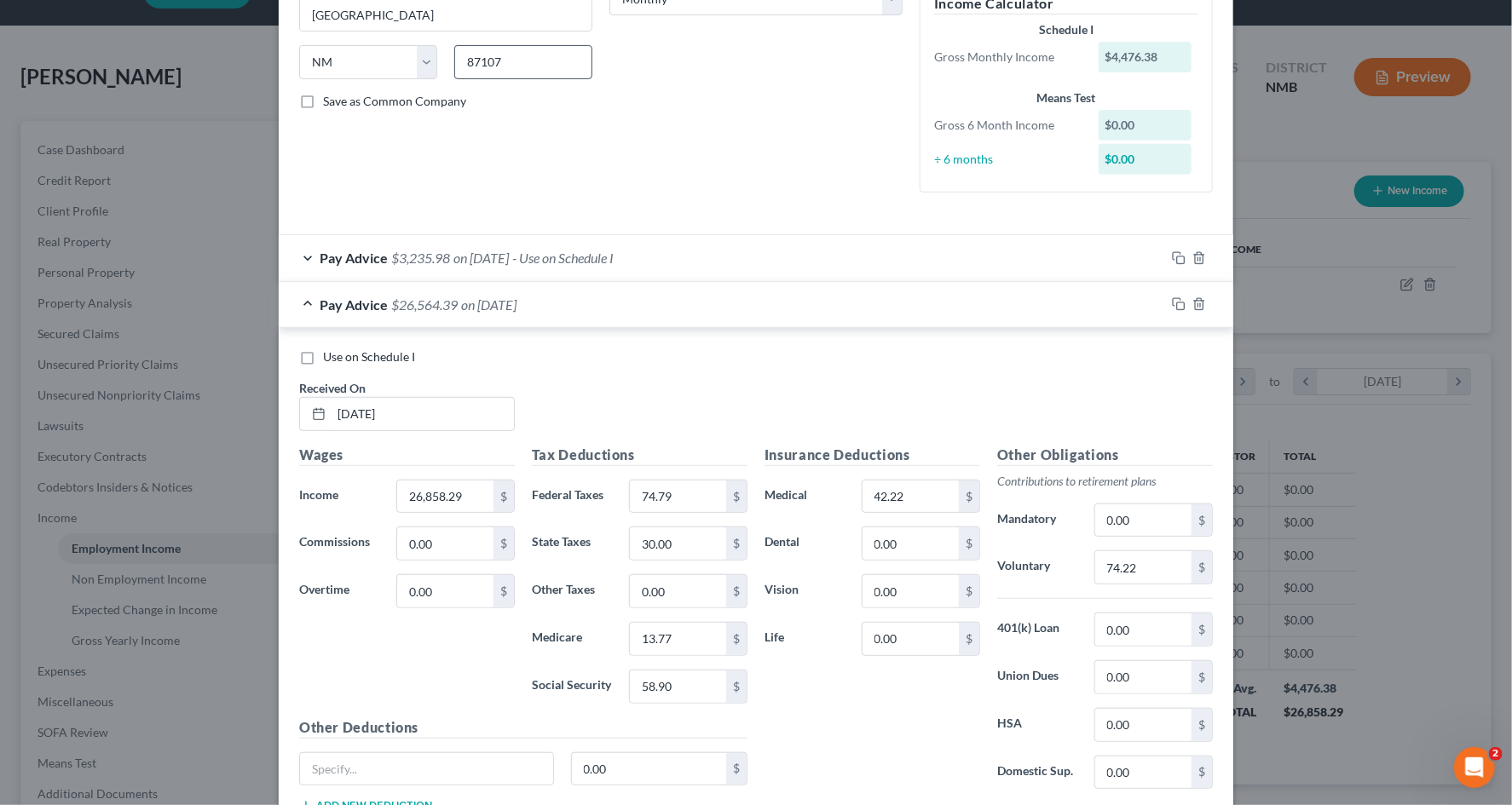
scroll to position [436, 0]
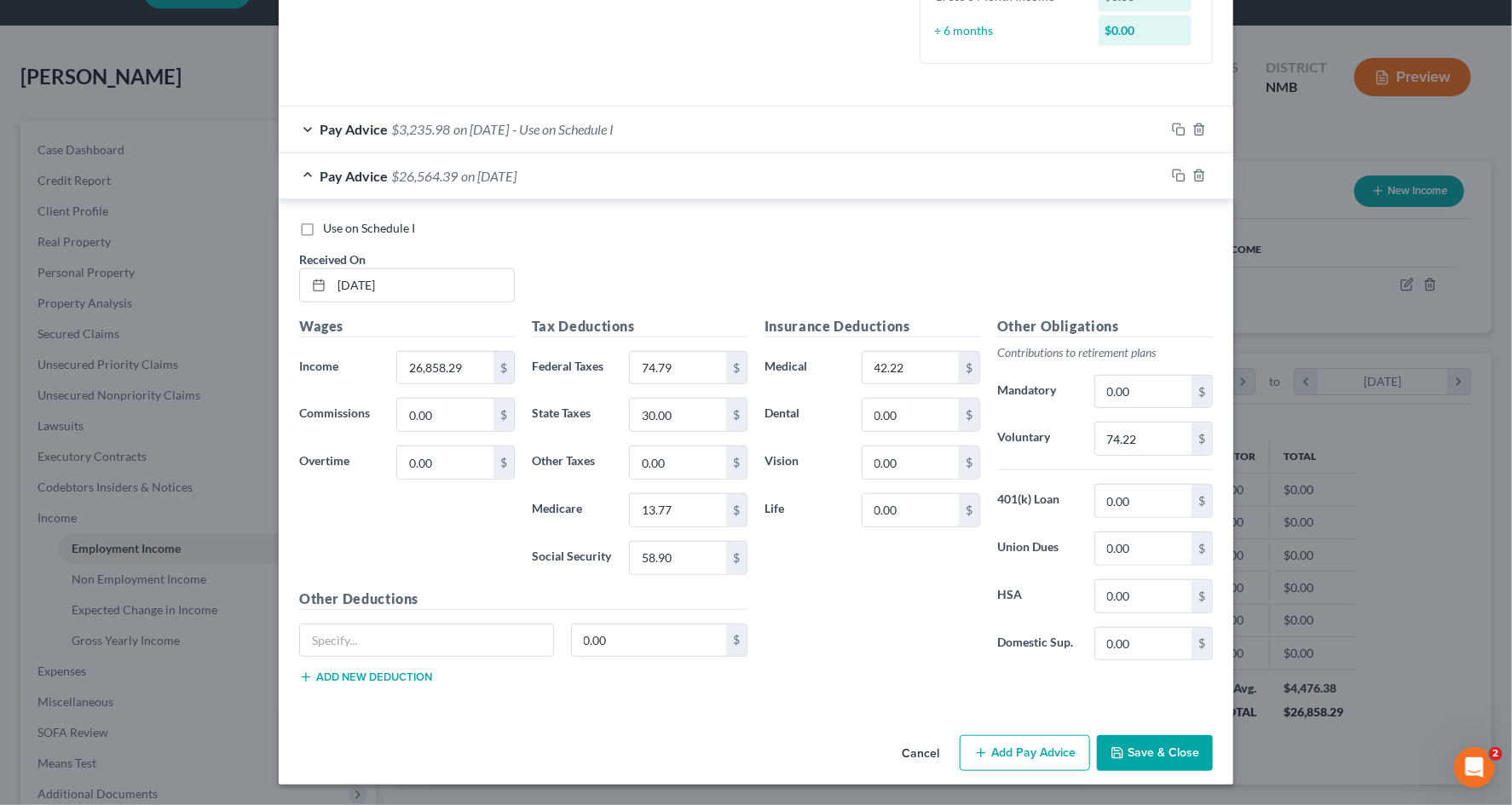
click at [1230, 319] on div "Edit Income Source × Employment Type * Select Full or [DEMOGRAPHIC_DATA] Employ…" at bounding box center [756, 402] width 1512 height 805
click at [1230, 324] on div "Edit Income Source × Employment Type * Select Full or [DEMOGRAPHIC_DATA] Employ…" at bounding box center [756, 402] width 1512 height 805
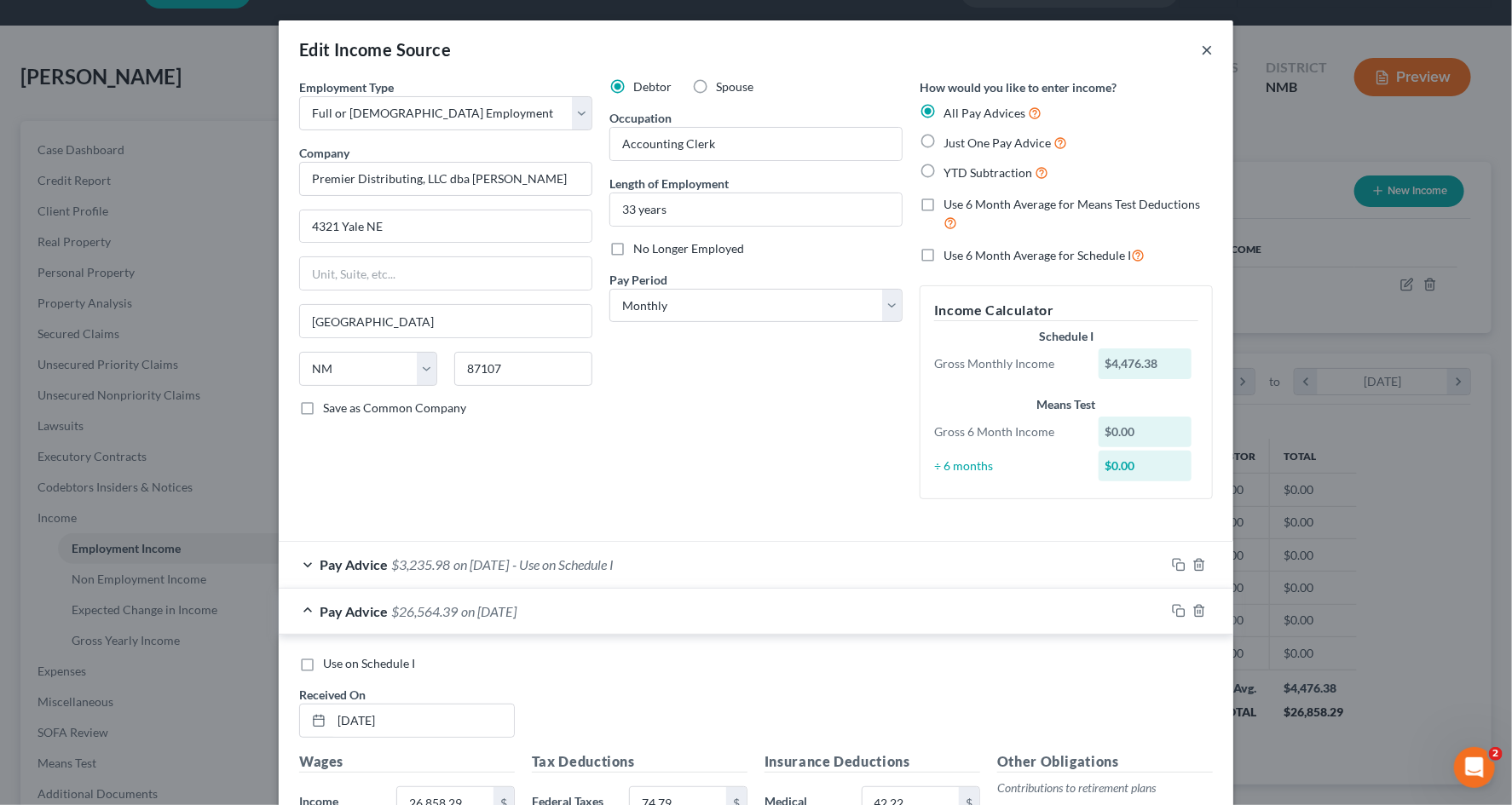
click at [1205, 53] on button "×" at bounding box center [1207, 49] width 12 height 21
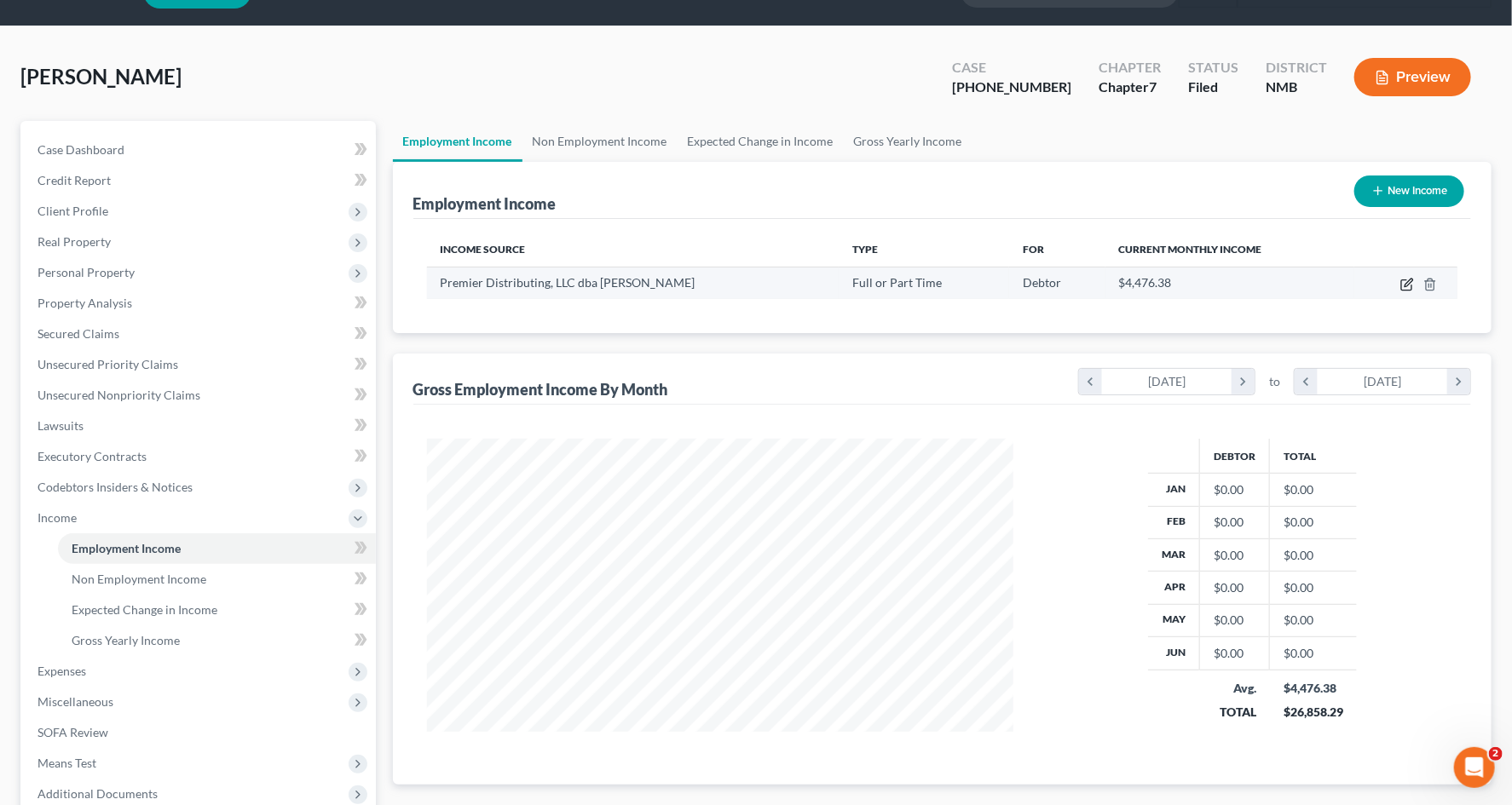
click at [1230, 287] on icon "button" at bounding box center [1406, 285] width 10 height 10
select select "0"
select select "34"
select select "0"
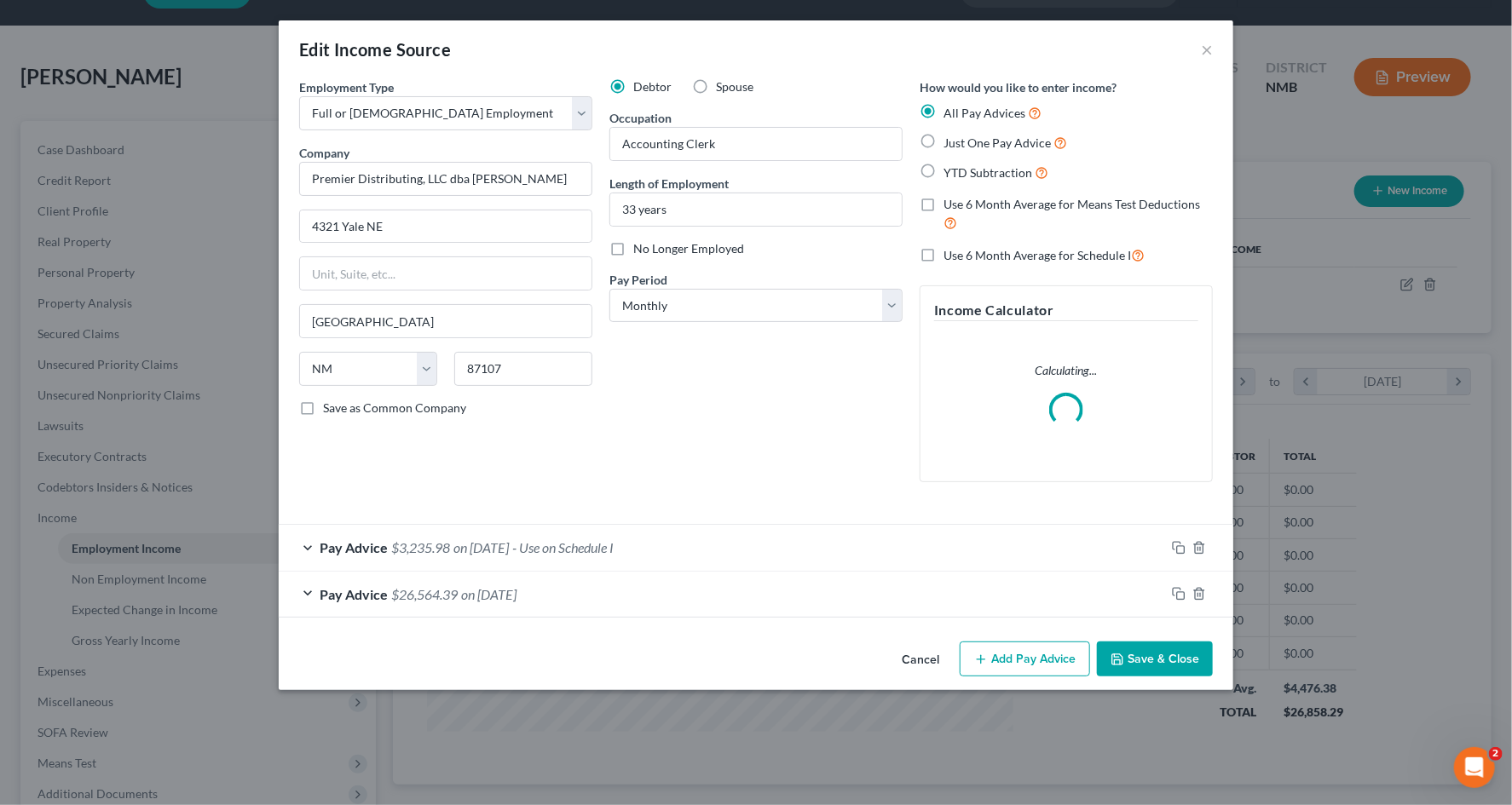
click at [696, 605] on div "Pay Advice $26,564.39 on [DATE]" at bounding box center [721, 594] width 887 height 45
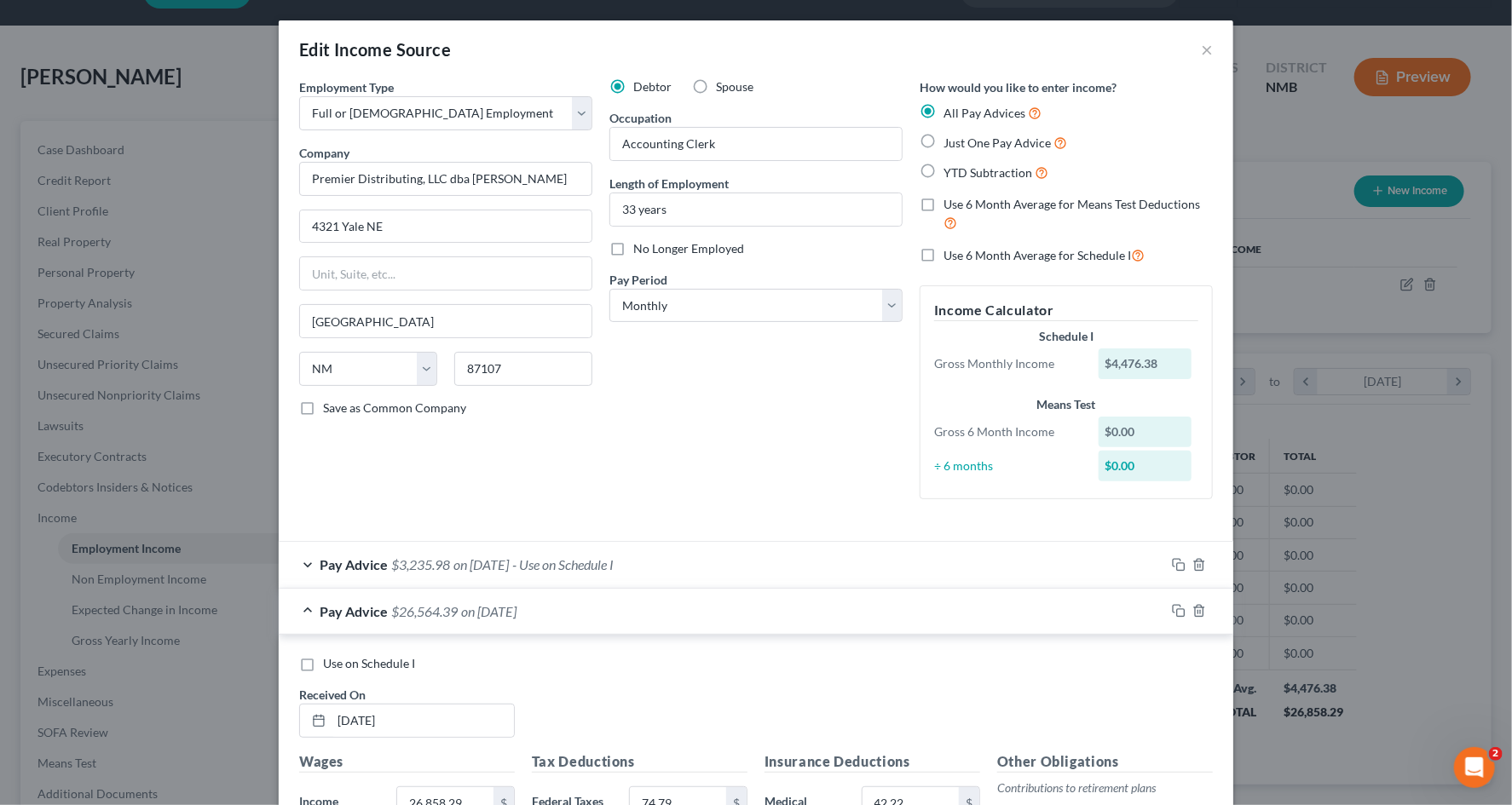
click at [995, 557] on div "Pay Advice $3,235.98 on [DATE] - Use on Schedule I" at bounding box center [721, 564] width 887 height 45
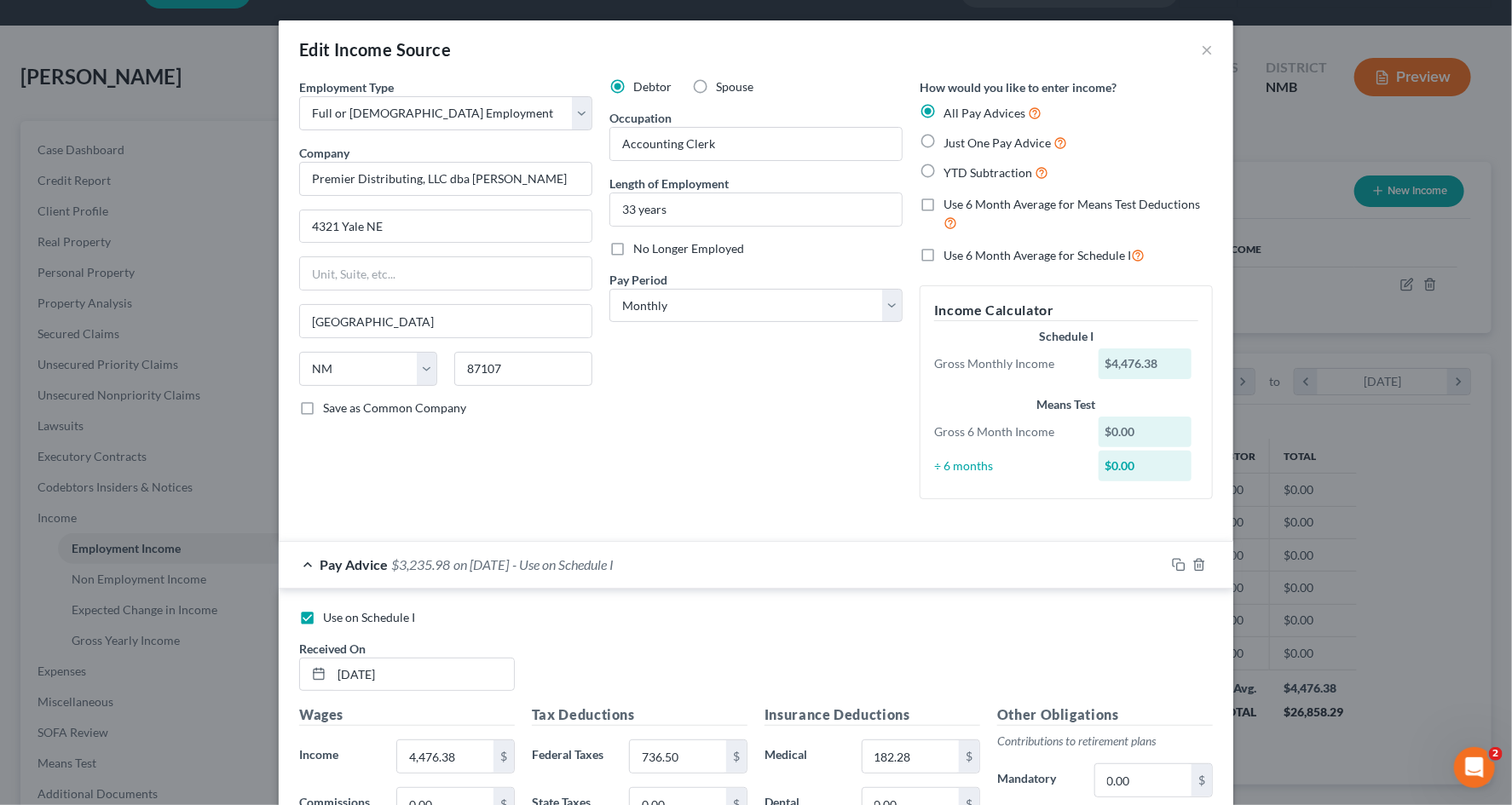
click at [211, 187] on div "Edit Income Source × Employment Type * Select Full or [DEMOGRAPHIC_DATA] Employ…" at bounding box center [756, 402] width 1512 height 805
click at [211, 209] on div "Edit Income Source × Employment Type * Select Full or [DEMOGRAPHIC_DATA] Employ…" at bounding box center [756, 402] width 1512 height 805
click at [199, 233] on div "Edit Income Source × Employment Type * Select Full or [DEMOGRAPHIC_DATA] Employ…" at bounding box center [756, 402] width 1512 height 805
click at [1202, 49] on button "×" at bounding box center [1207, 49] width 12 height 21
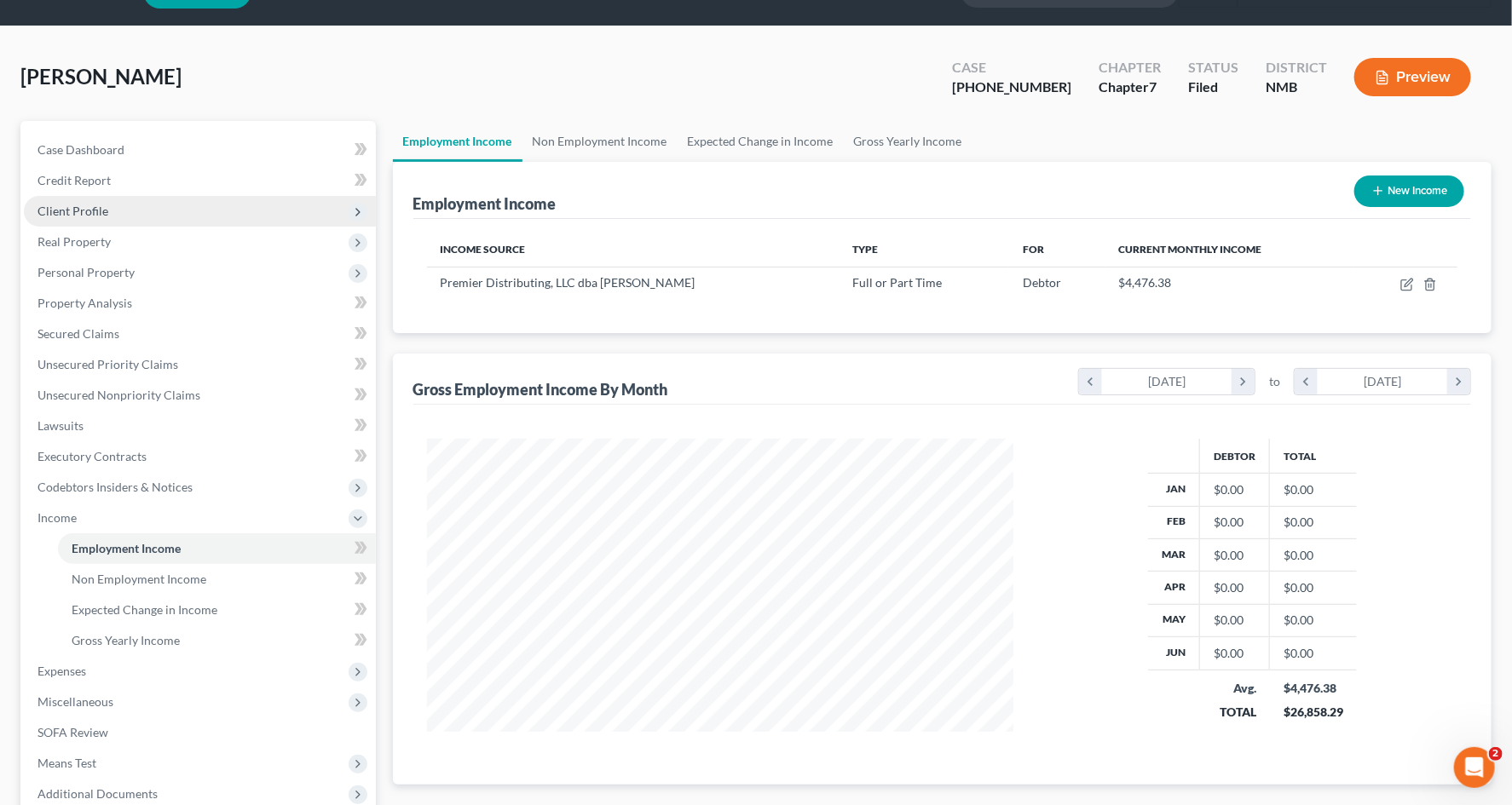
click at [120, 213] on span "Client Profile" at bounding box center [199, 211] width 352 height 30
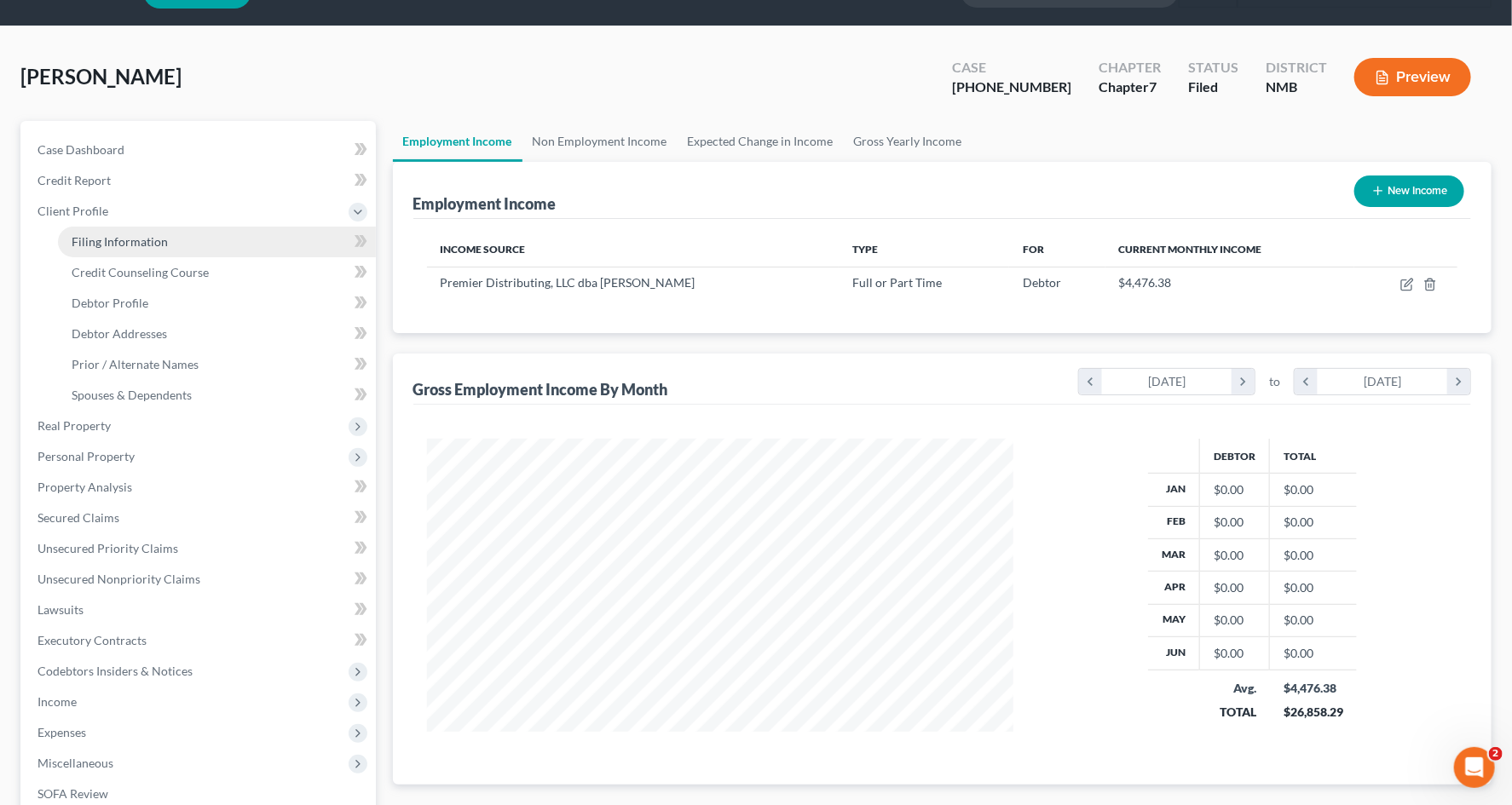
click at [128, 245] on span "Filing Information" at bounding box center [120, 241] width 96 height 15
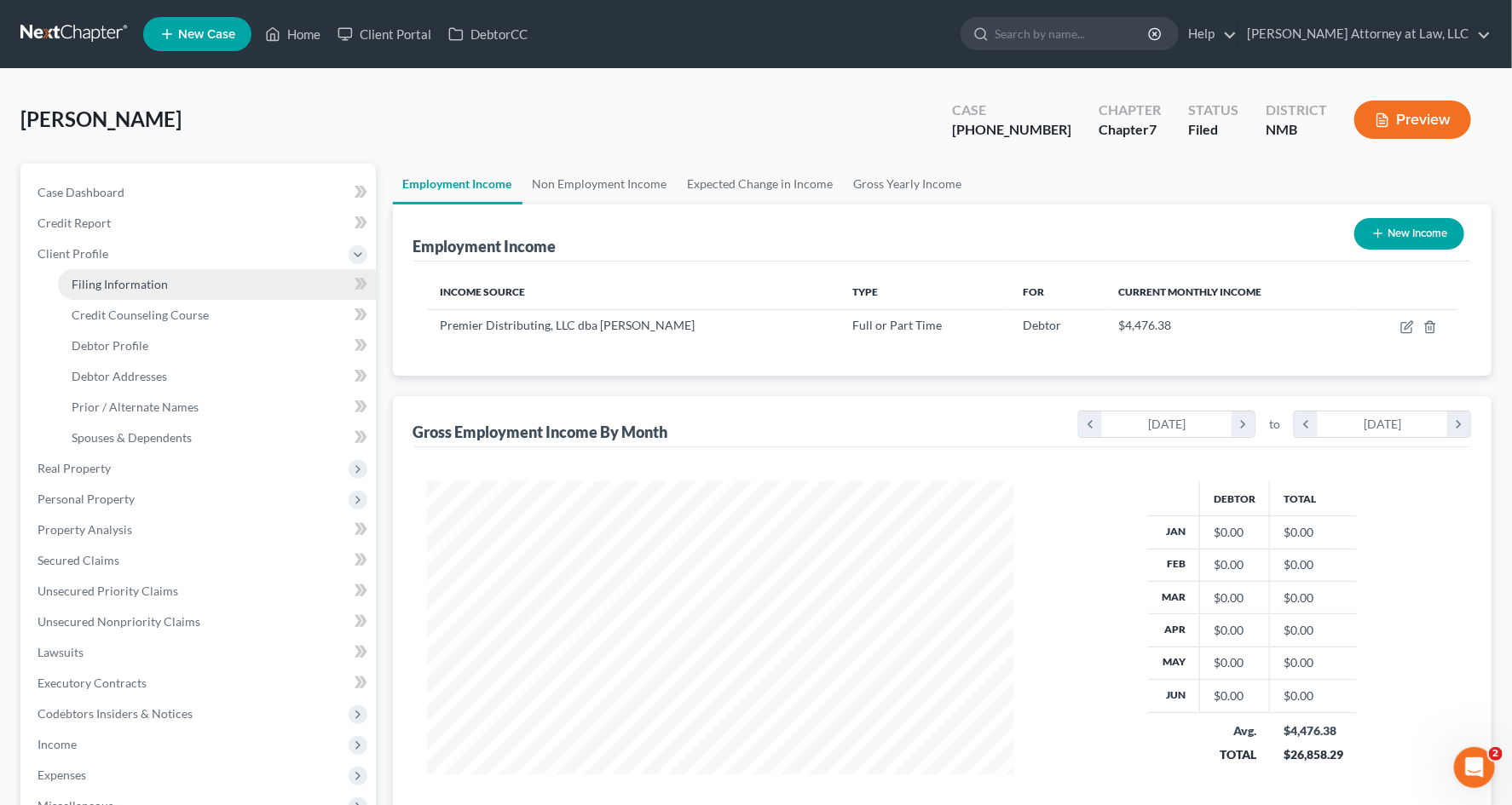
select select "1"
select select "0"
select select "52"
select select "0"
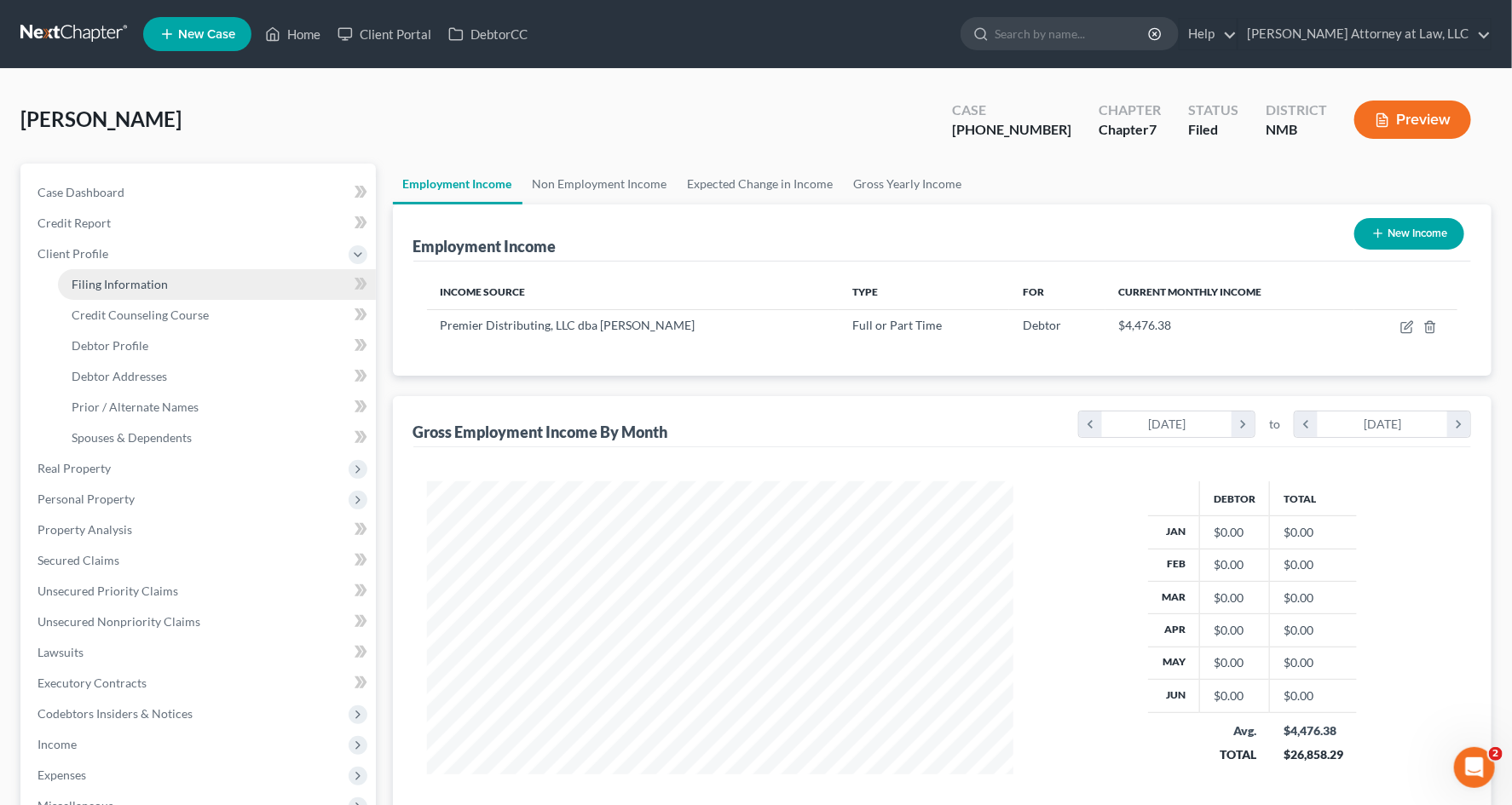
select select "34"
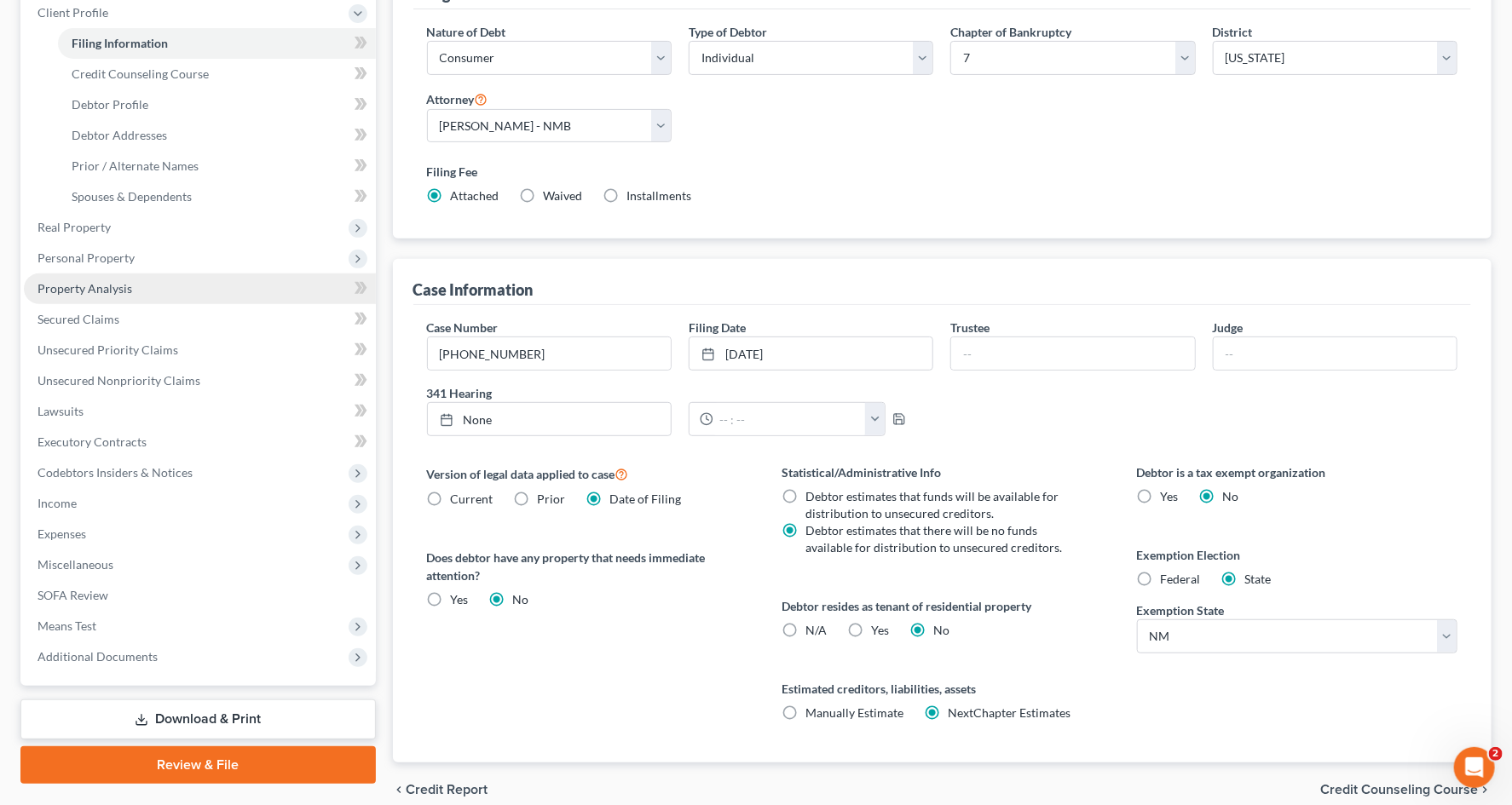
scroll to position [310, 0]
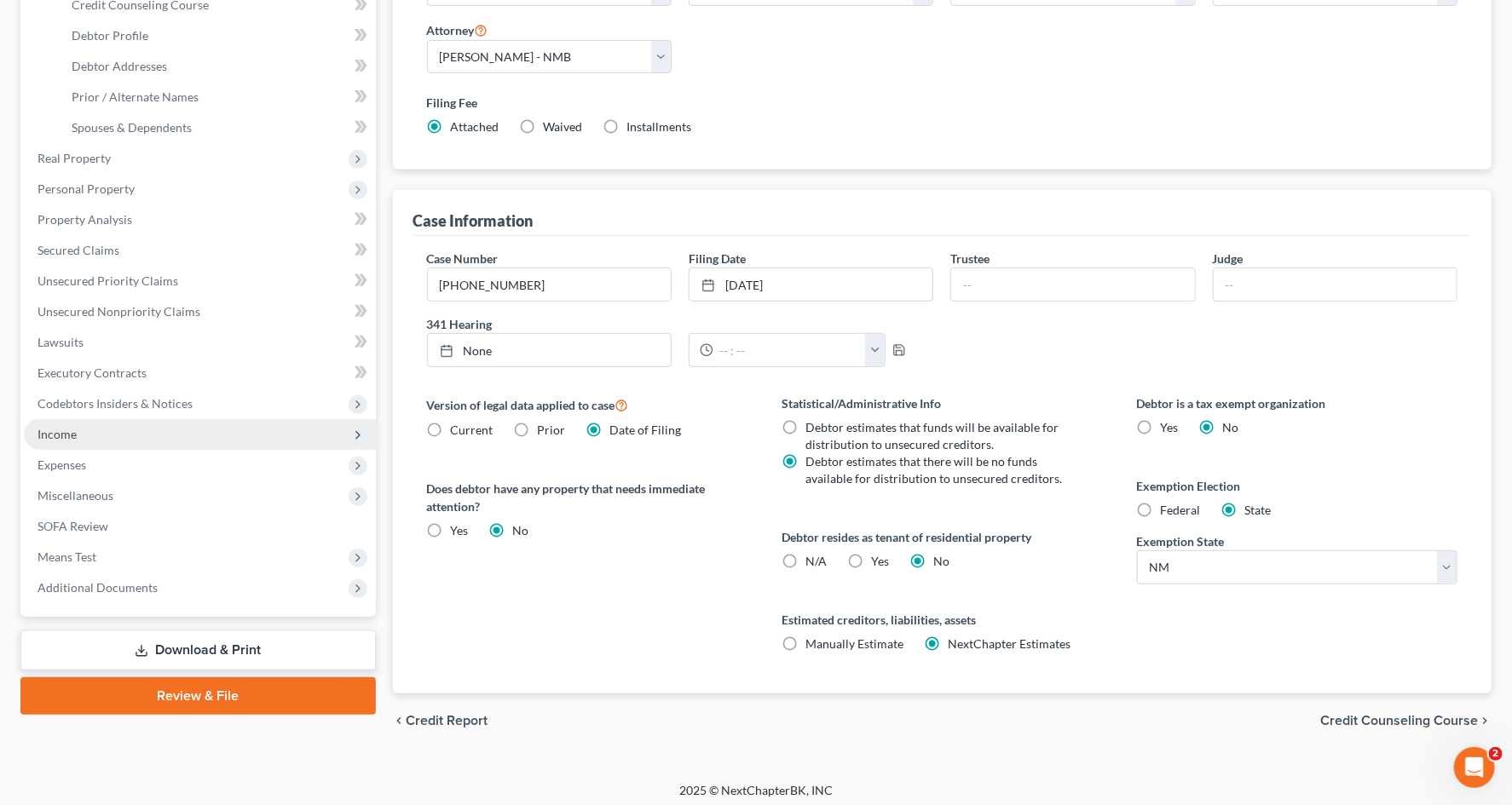
click at [122, 435] on span "Income" at bounding box center [199, 434] width 352 height 30
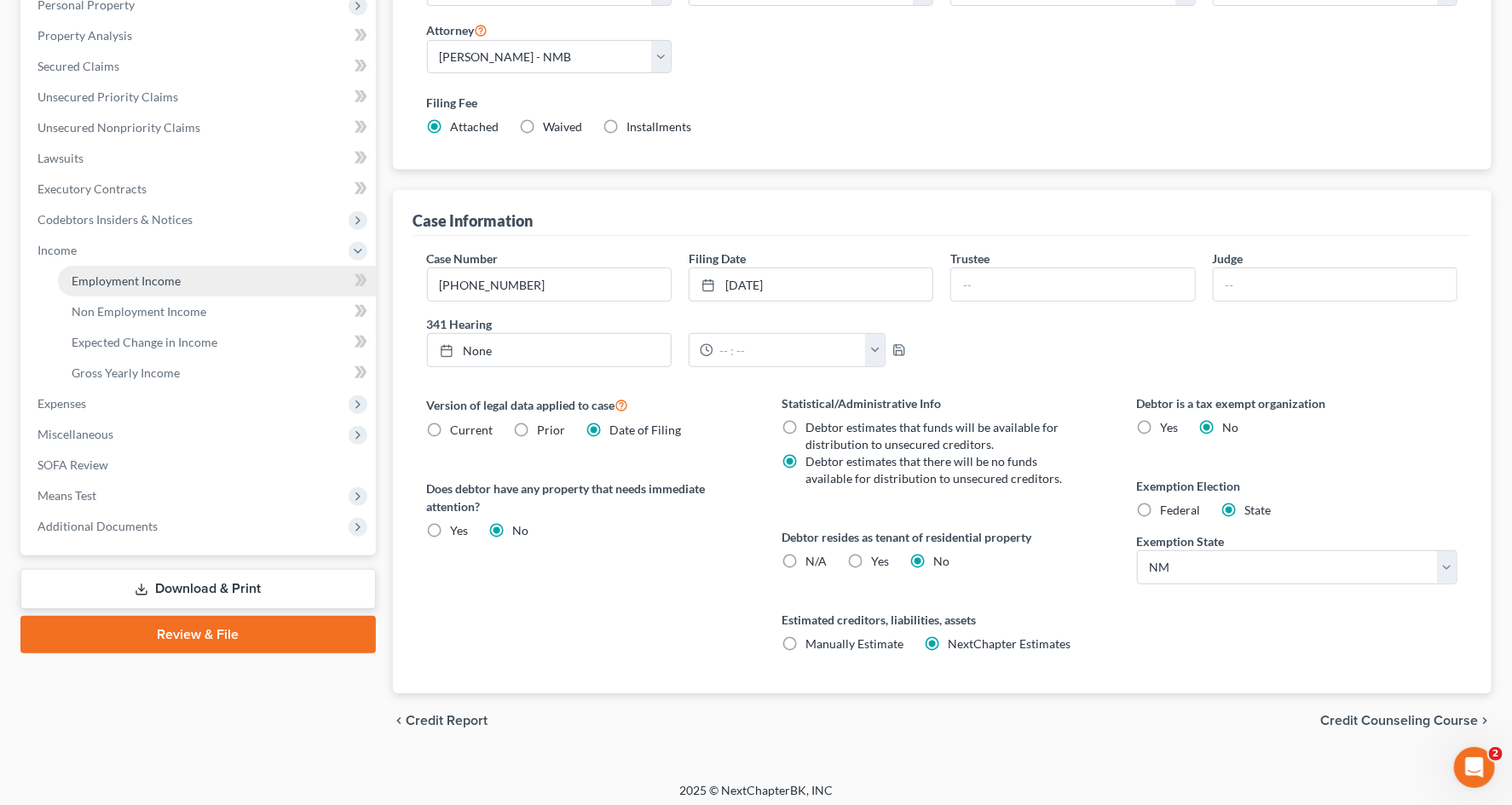
click at [182, 286] on link "Employment Income" at bounding box center [217, 280] width 318 height 30
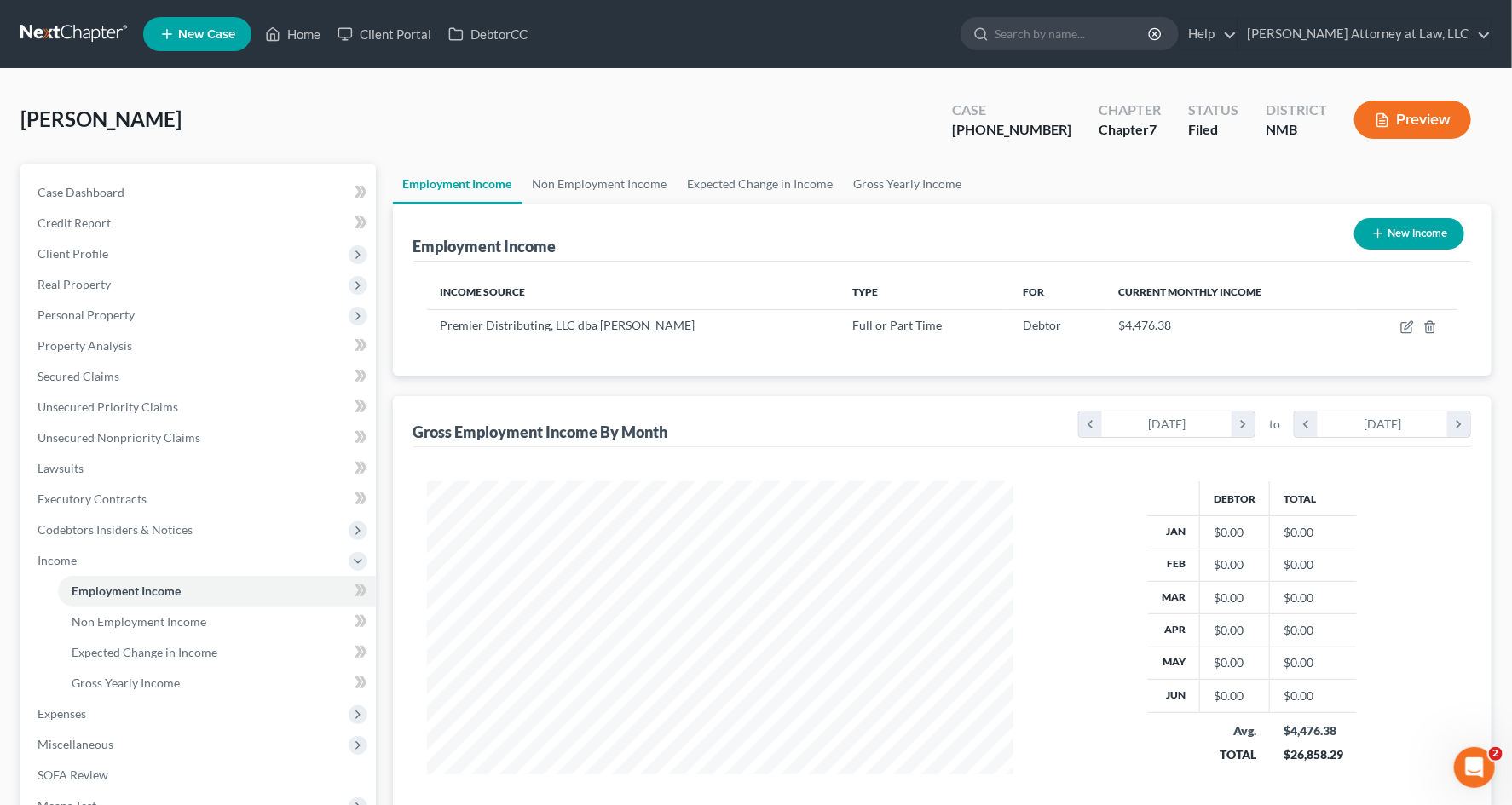
scroll to position [305, 620]
click at [627, 179] on link "Non Employment Income" at bounding box center [600, 184] width 155 height 41
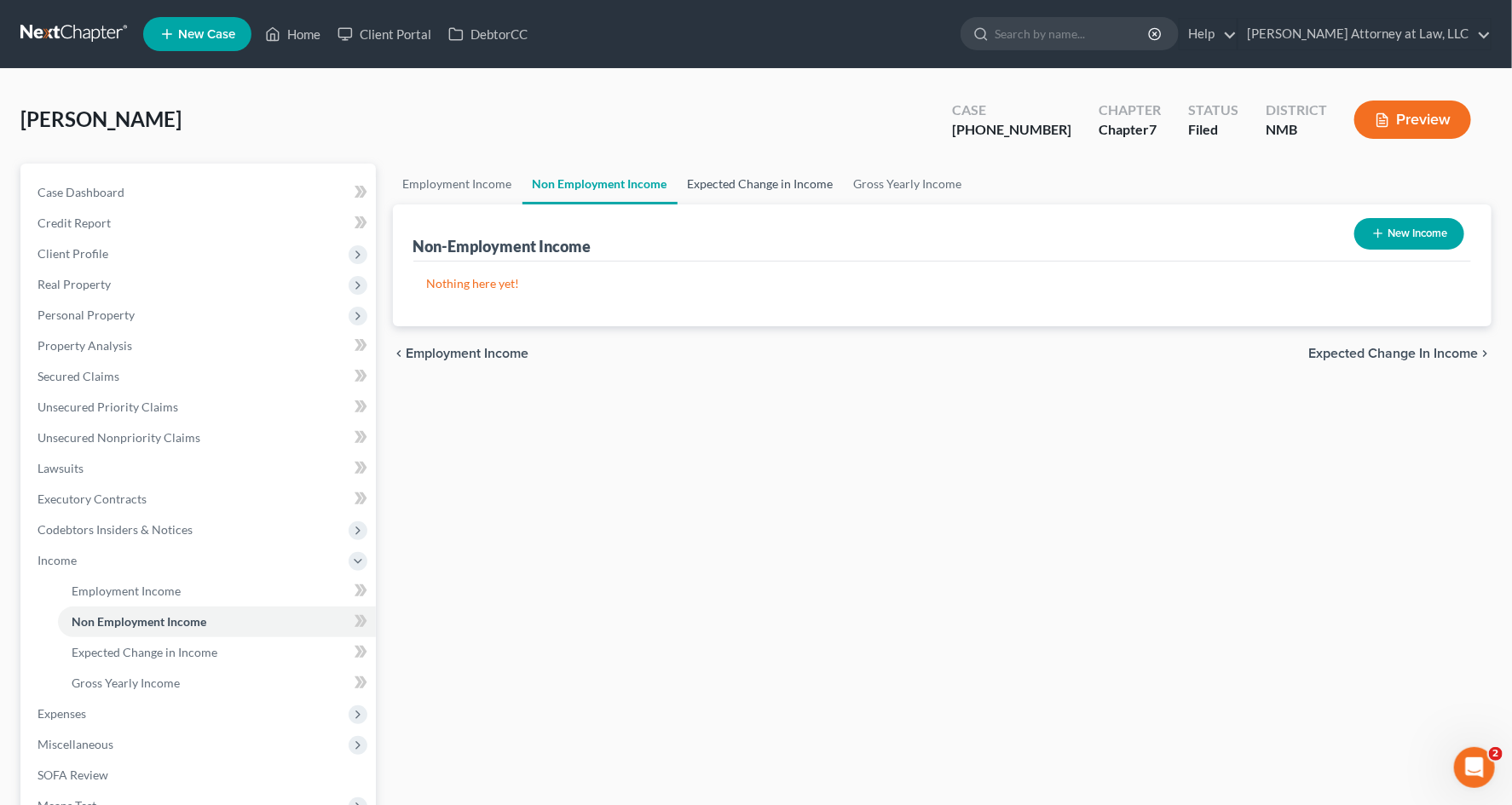
click at [777, 180] on link "Expected Change in Income" at bounding box center [761, 184] width 167 height 41
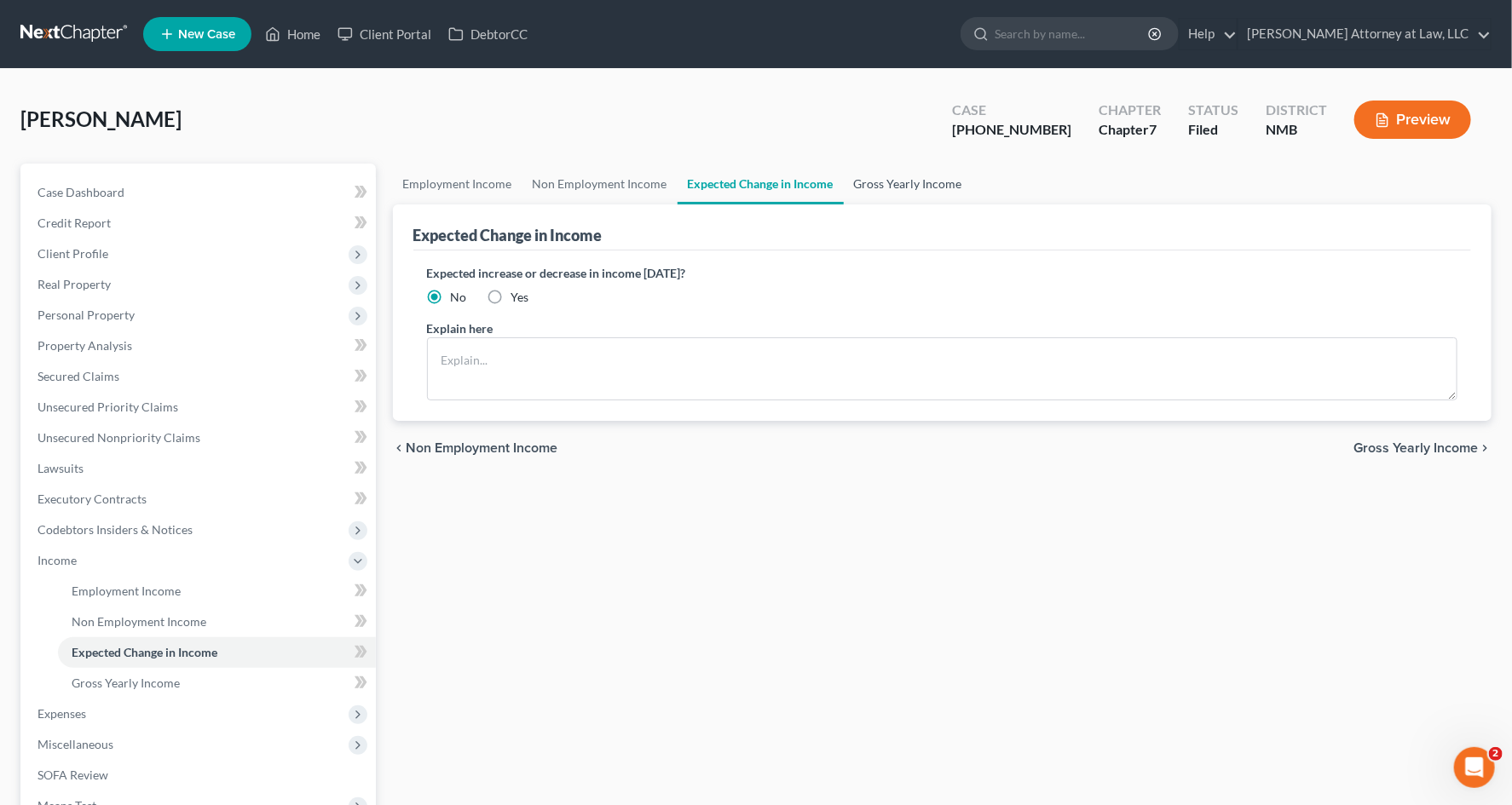
click at [936, 182] on link "Gross Yearly Income" at bounding box center [907, 184] width 128 height 41
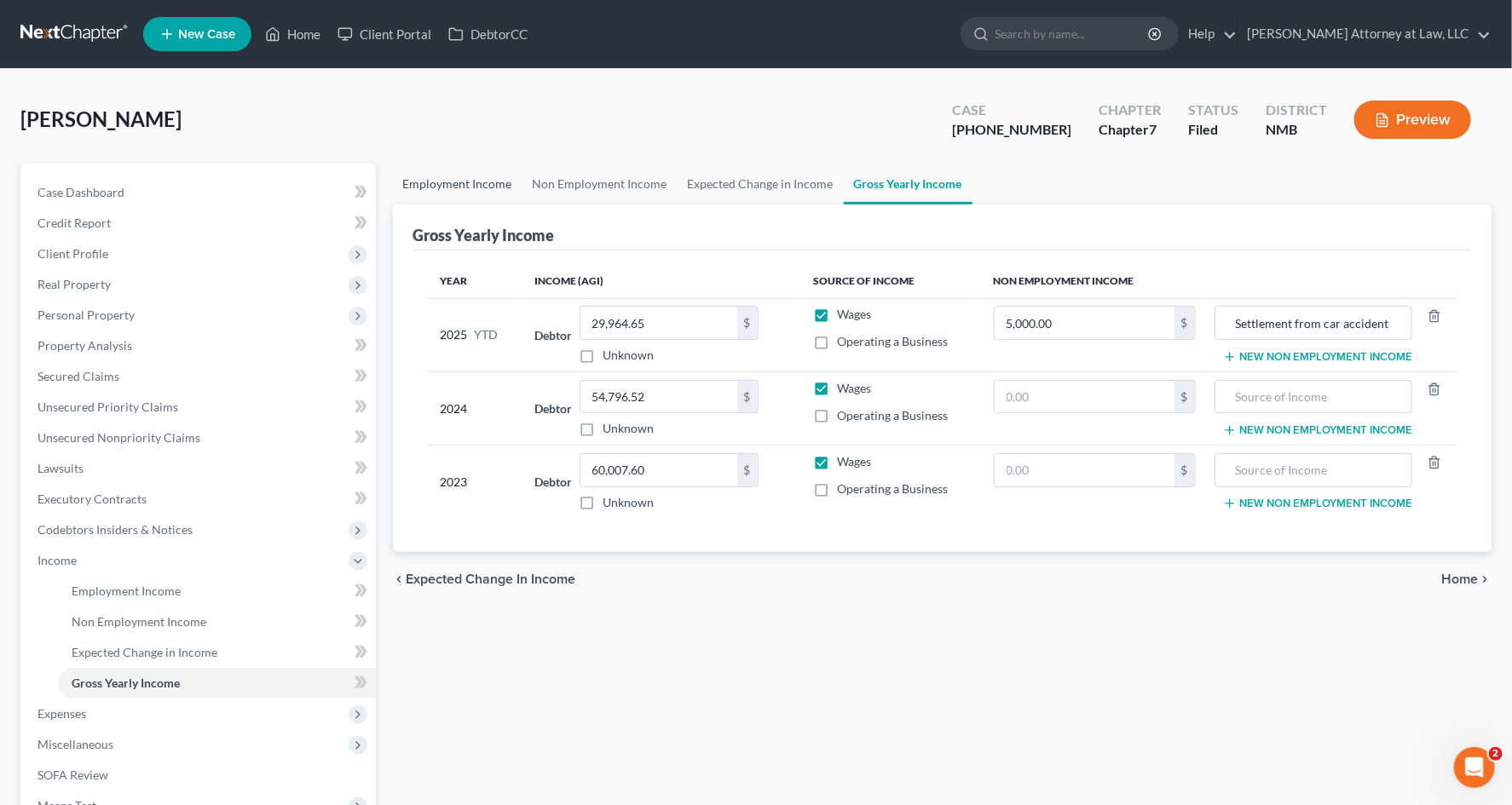
click at [468, 180] on link "Employment Income" at bounding box center [458, 184] width 129 height 41
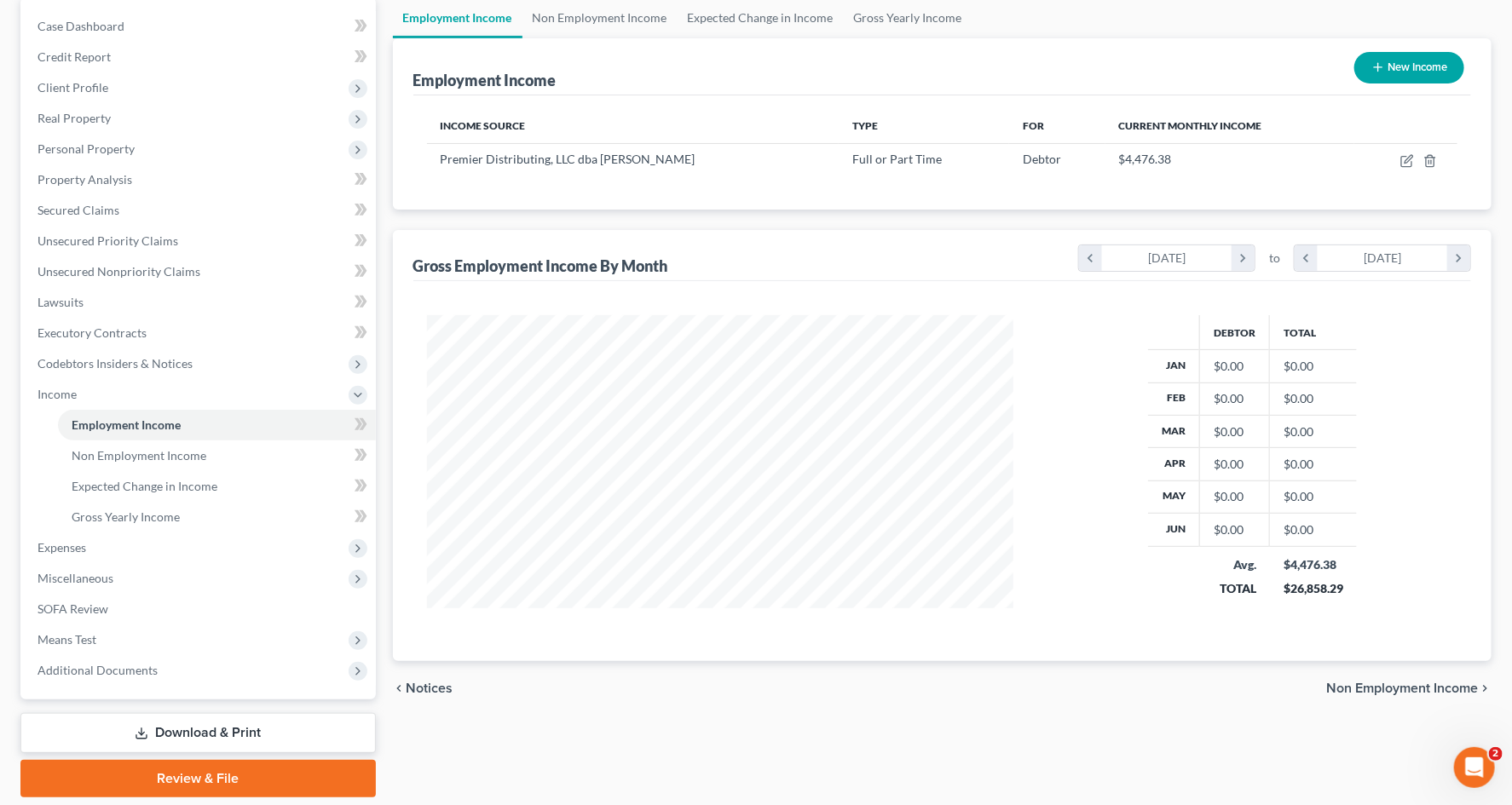
scroll to position [147, 0]
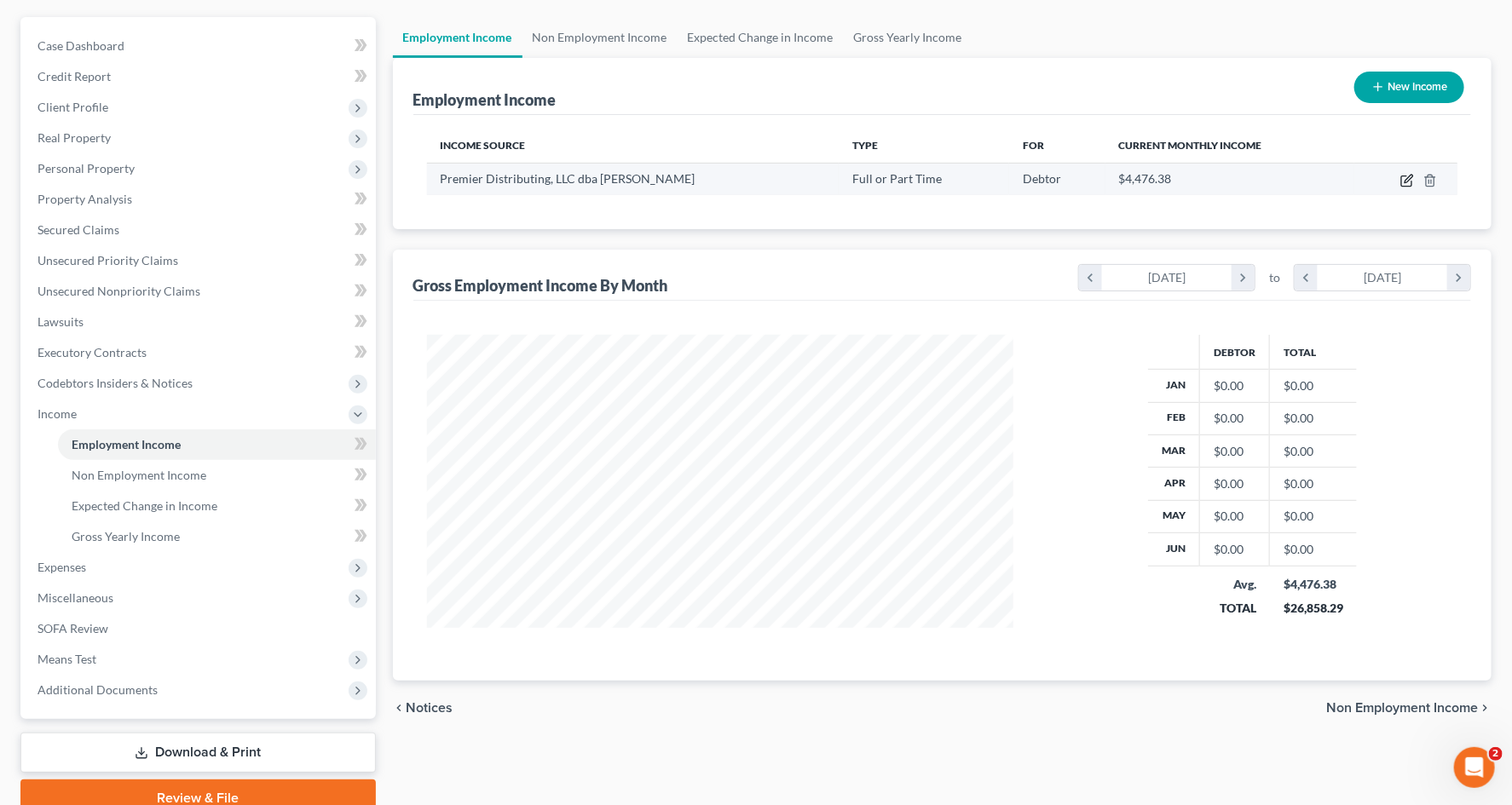
click at [1230, 177] on icon "button" at bounding box center [1407, 180] width 14 height 14
select select "0"
select select "34"
select select "0"
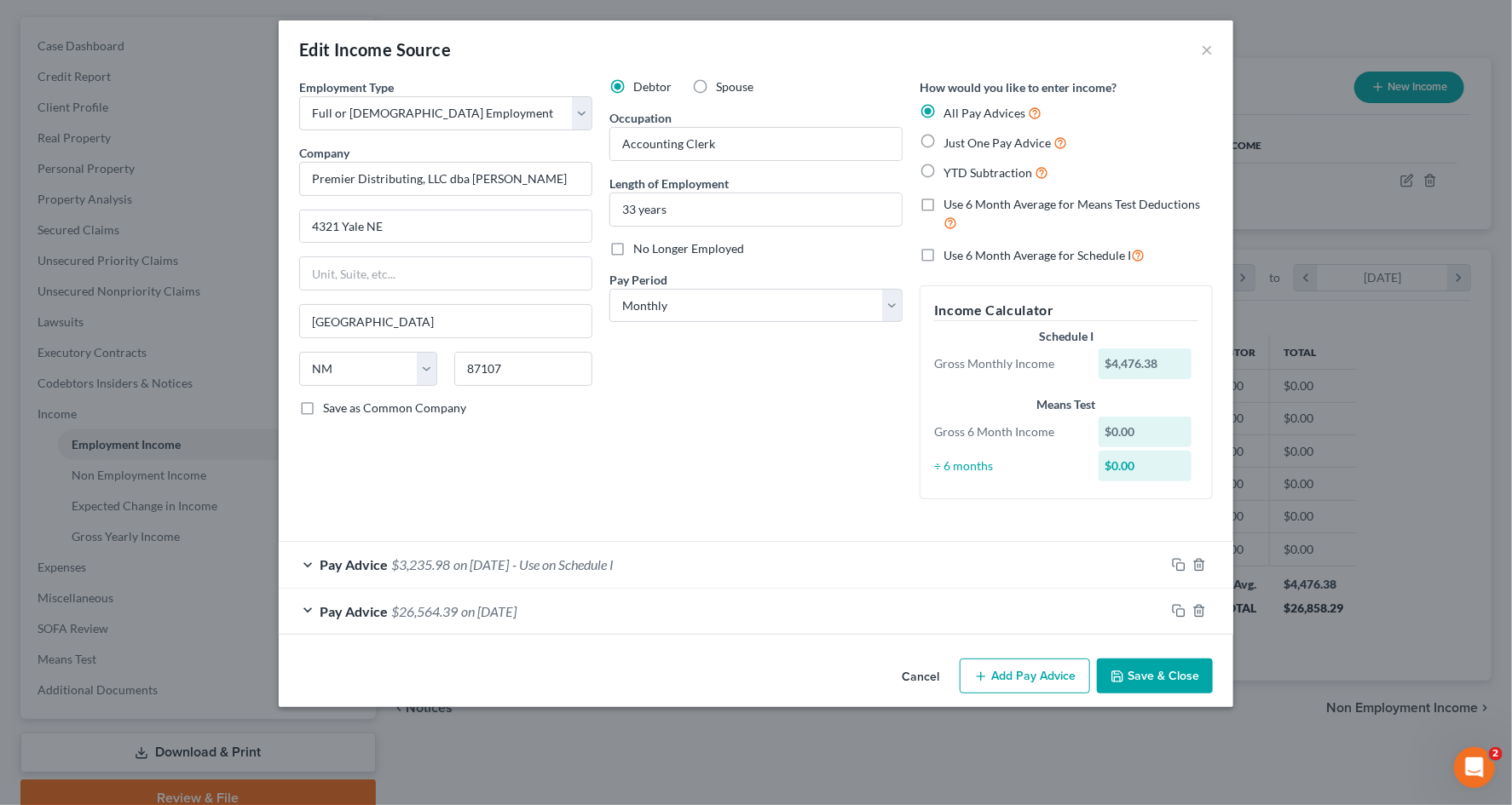
click at [364, 605] on span "Pay Advice" at bounding box center [354, 611] width 69 height 17
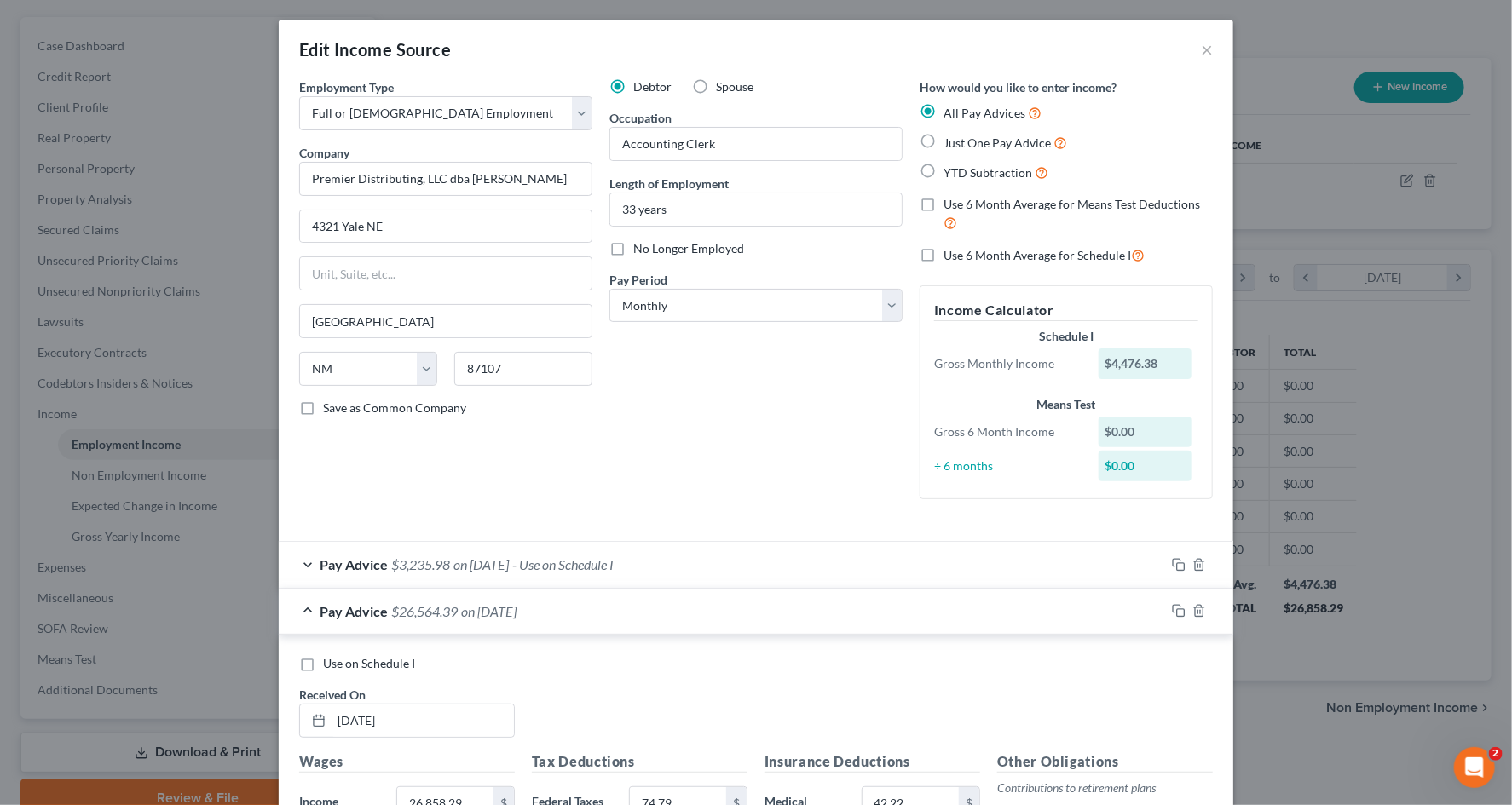
click at [1230, 195] on div "Edit Income Source × Employment Type * Select Full or [DEMOGRAPHIC_DATA] Employ…" at bounding box center [756, 402] width 1512 height 805
click at [1230, 200] on div "Edit Income Source × Employment Type * Select Full or [DEMOGRAPHIC_DATA] Employ…" at bounding box center [756, 402] width 1512 height 805
click at [1198, 45] on div "Edit Income Source ×" at bounding box center [756, 49] width 954 height 58
click at [1211, 48] on button "×" at bounding box center [1207, 49] width 12 height 21
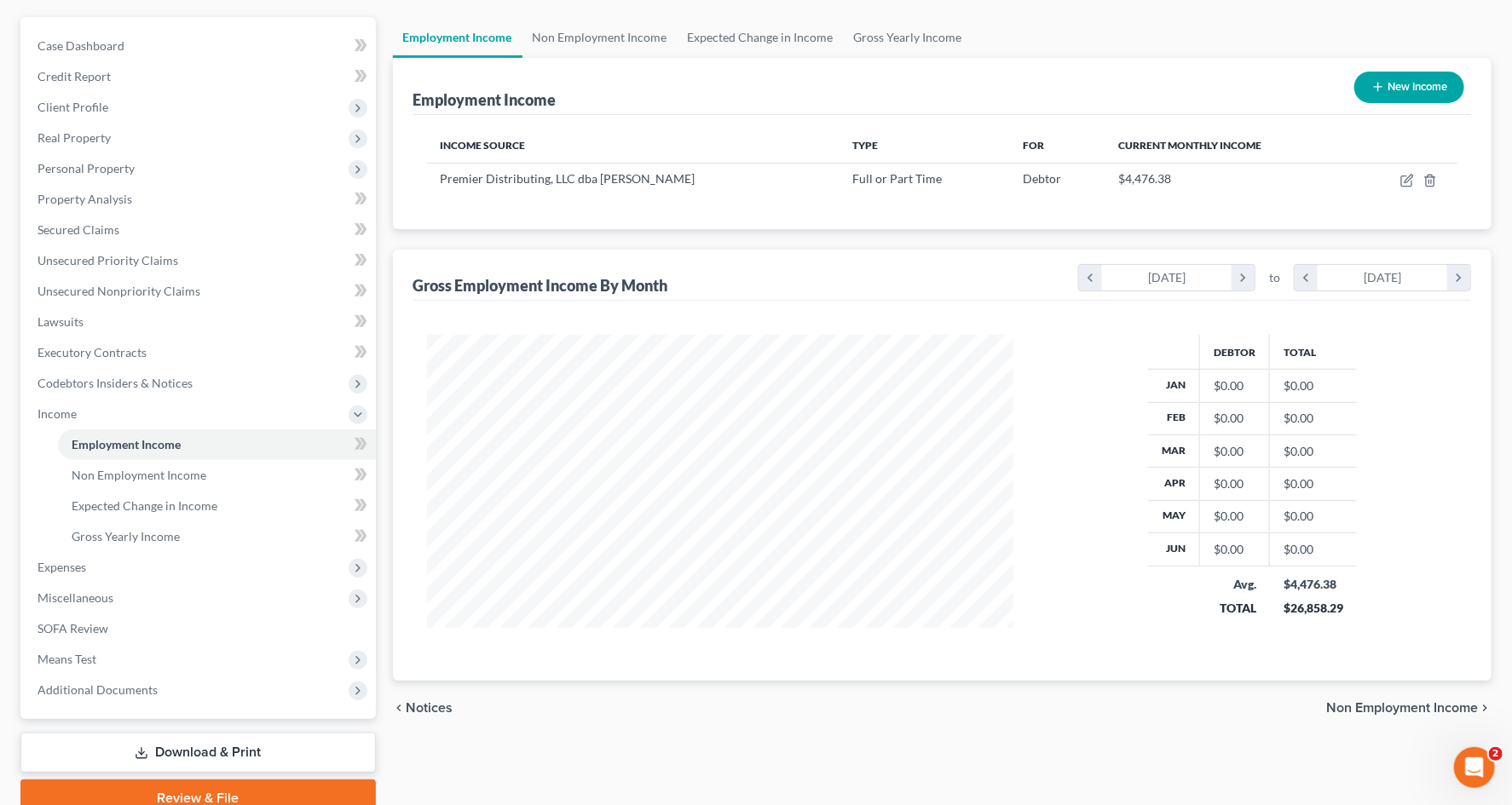
scroll to position [0, 0]
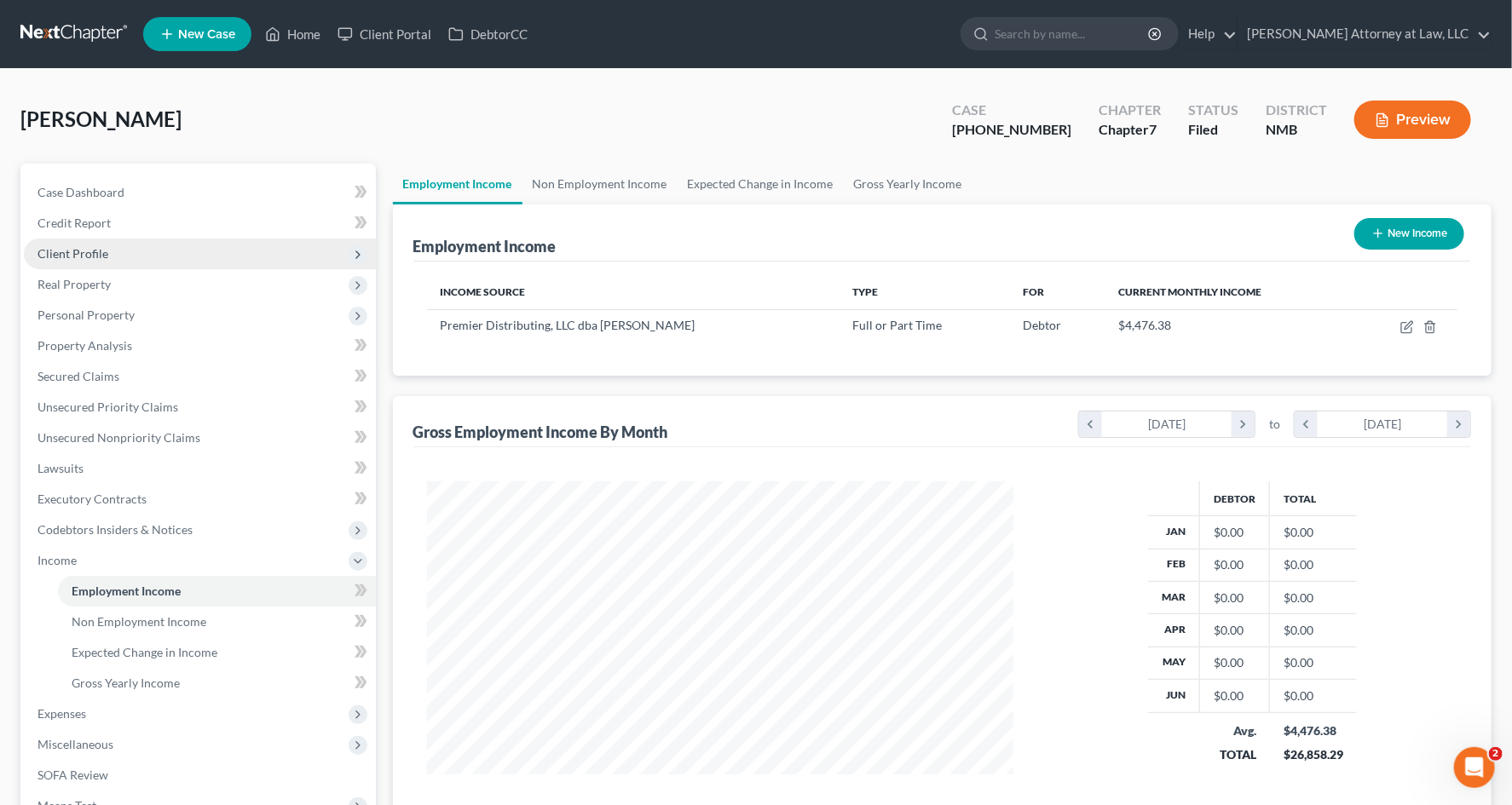
click at [225, 252] on span "Client Profile" at bounding box center [199, 254] width 352 height 30
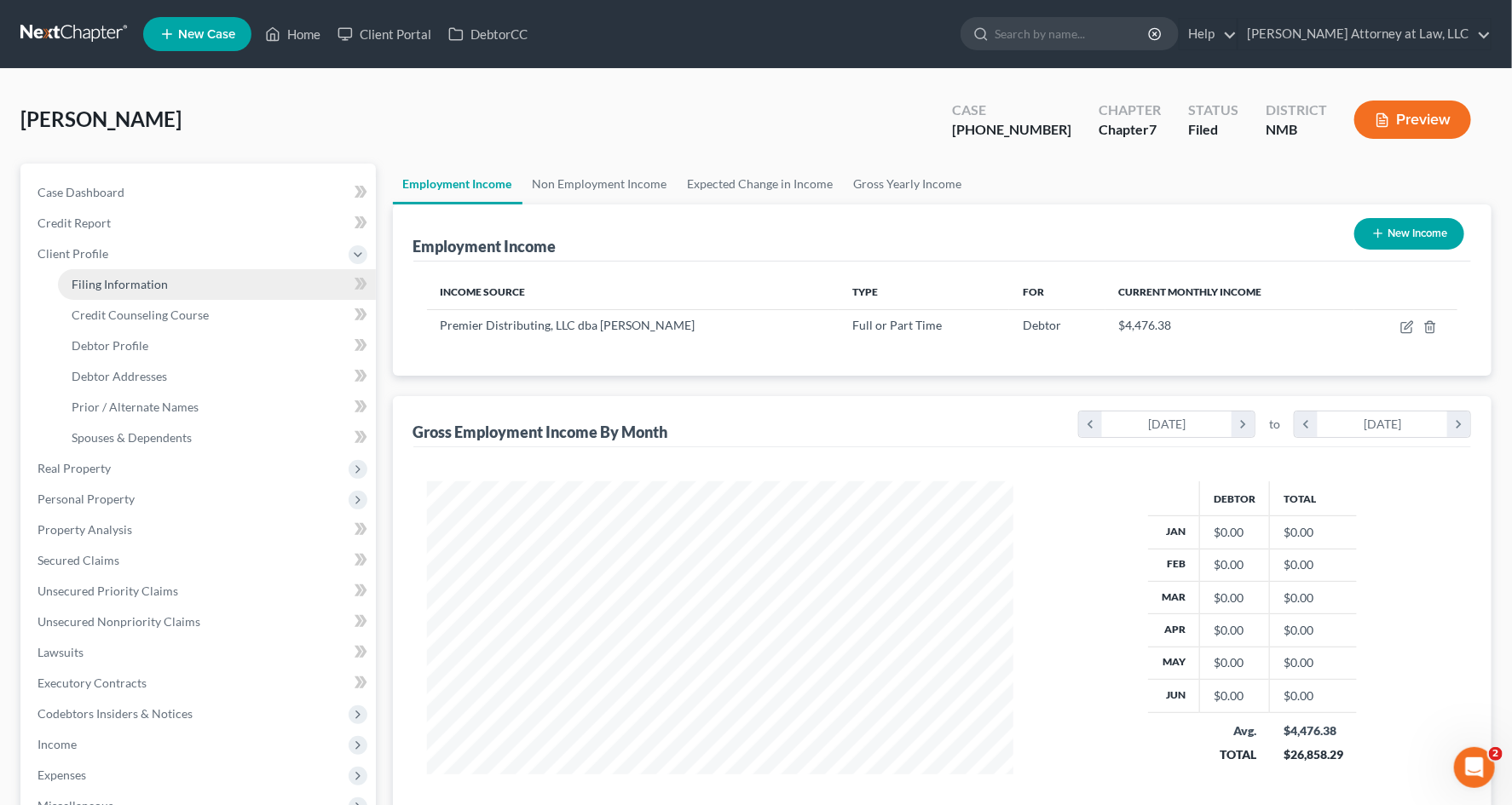
click at [279, 290] on link "Filing Information" at bounding box center [217, 284] width 318 height 30
select select "1"
select select "0"
select select "52"
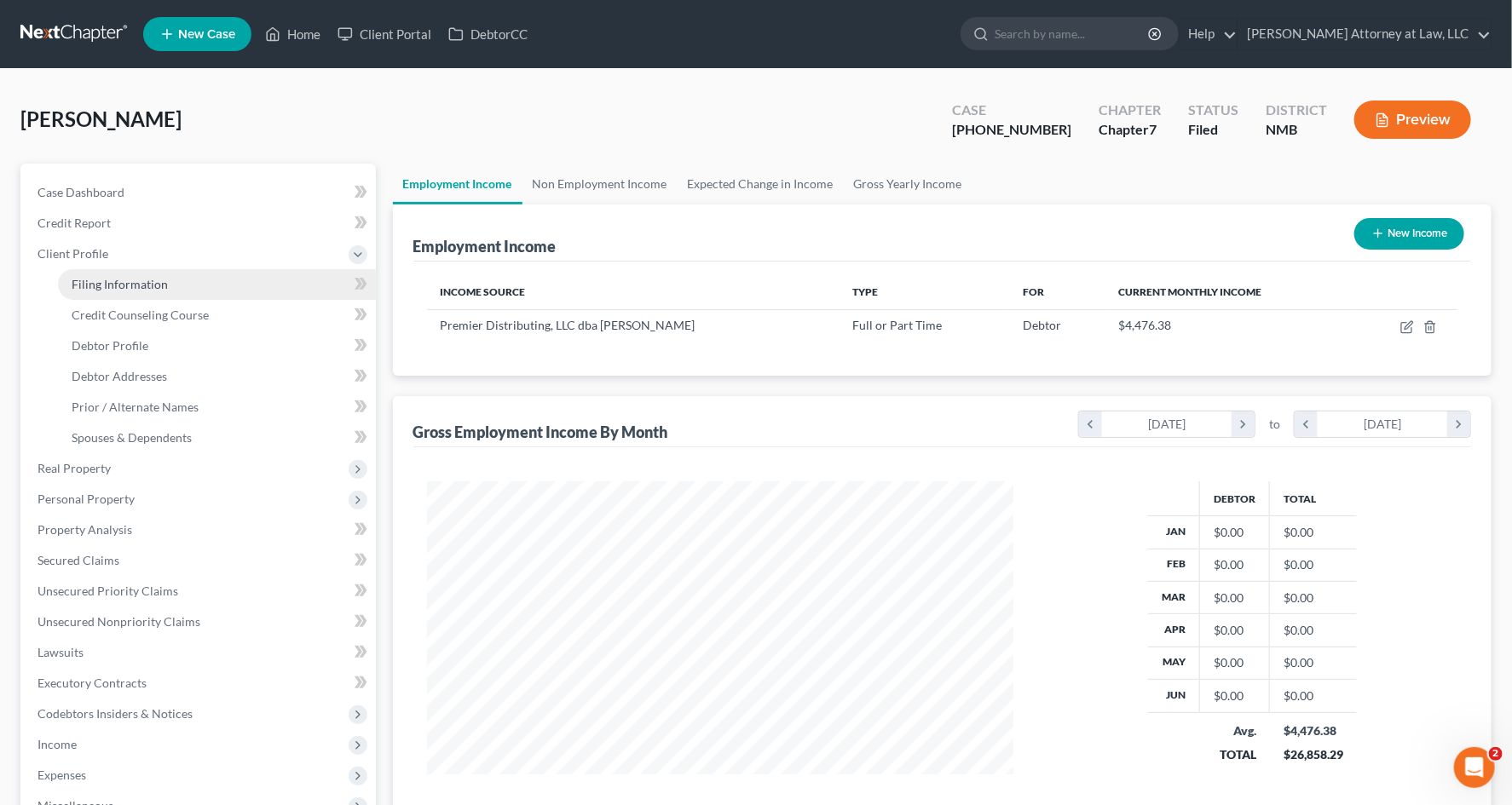
select select "0"
select select "34"
